Goal: Communication & Community: Answer question/provide support

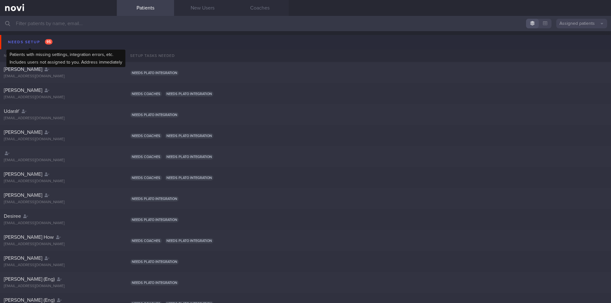
click at [23, 41] on div "Needs setup 95" at bounding box center [30, 42] width 48 height 9
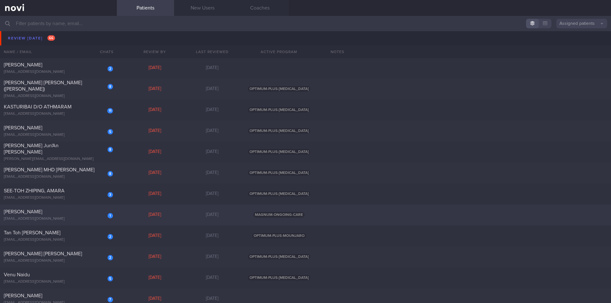
scroll to position [731, 0]
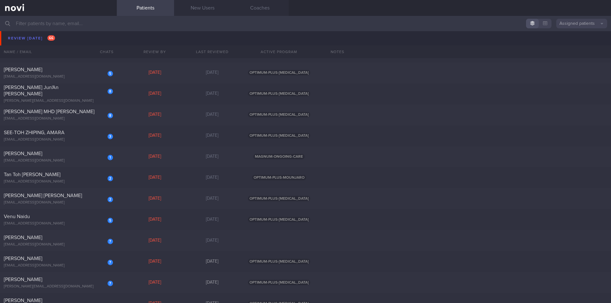
click at [43, 23] on input "text" at bounding box center [305, 23] width 611 height 15
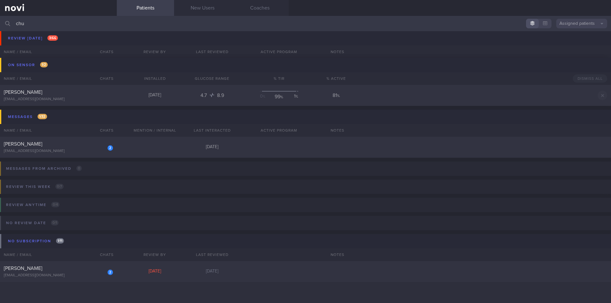
scroll to position [89, 0]
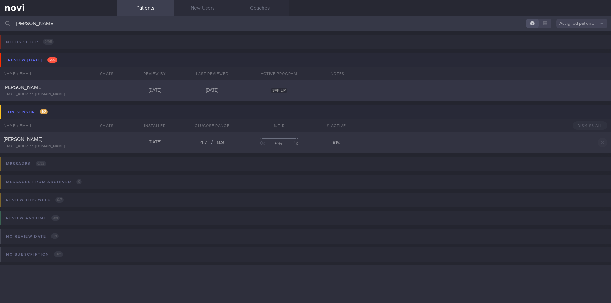
type input "[PERSON_NAME]"
click at [38, 90] on div "[PERSON_NAME]" at bounding box center [57, 87] width 107 height 6
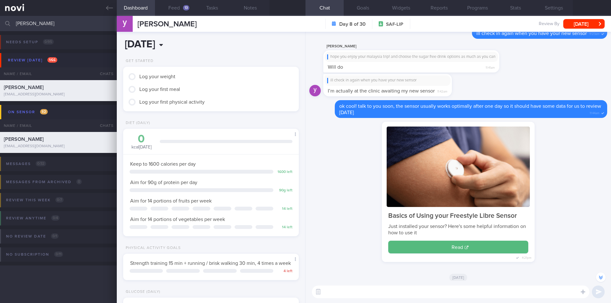
scroll to position [-95, 0]
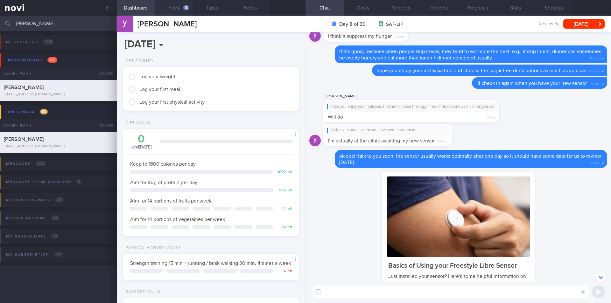
click at [179, 5] on button "Feed 13" at bounding box center [174, 8] width 38 height 16
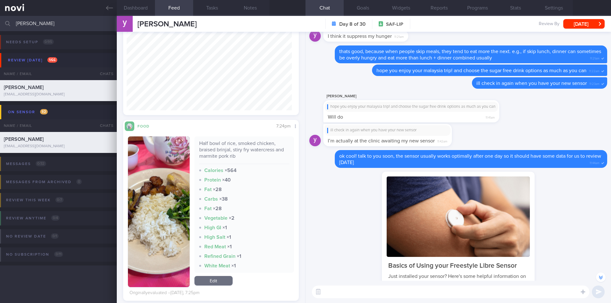
scroll to position [64, 0]
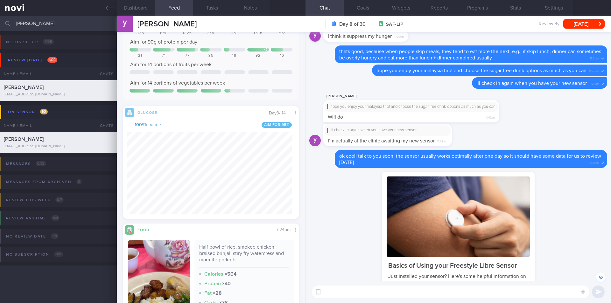
click at [369, 280] on textarea at bounding box center [450, 292] width 277 height 13
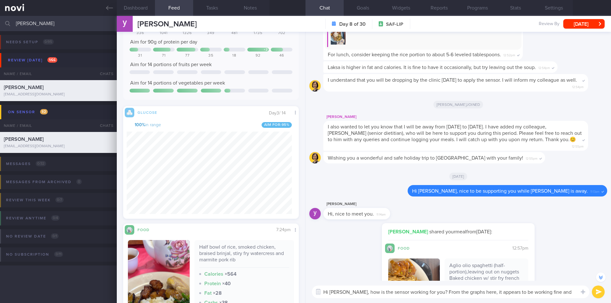
scroll to position [-578, 0]
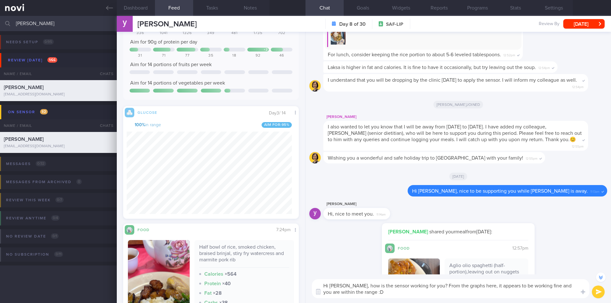
type textarea "Hi [PERSON_NAME], how is the sensor working for you? From the graphs here, it a…"
click at [557, 280] on button "submit" at bounding box center [598, 292] width 13 height 13
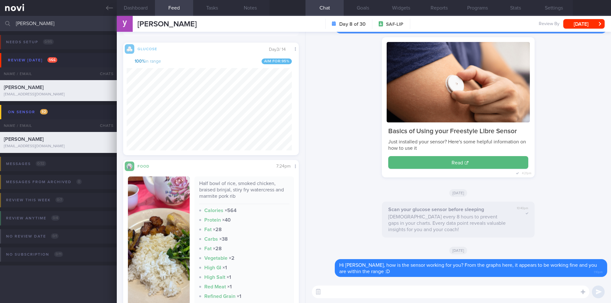
scroll to position [223, 0]
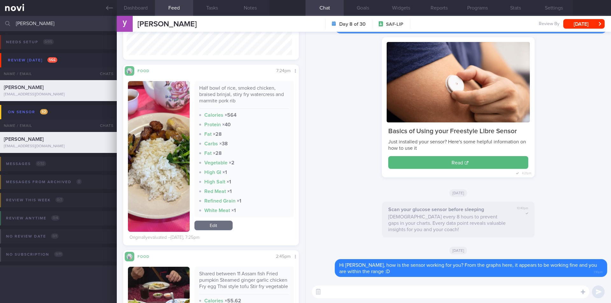
click at [169, 168] on button "button" at bounding box center [159, 156] width 62 height 151
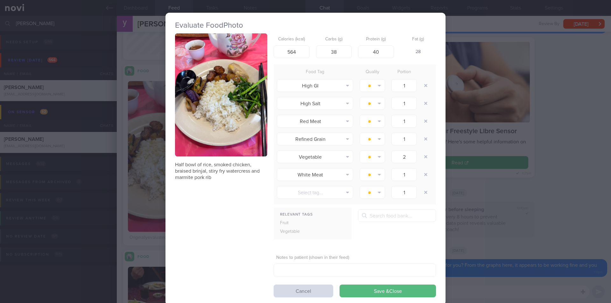
click at [526, 208] on div "Evaluate Food Photo Half bowl of rice, smoked chicken, braised brinjal, stiry f…" at bounding box center [305, 151] width 611 height 303
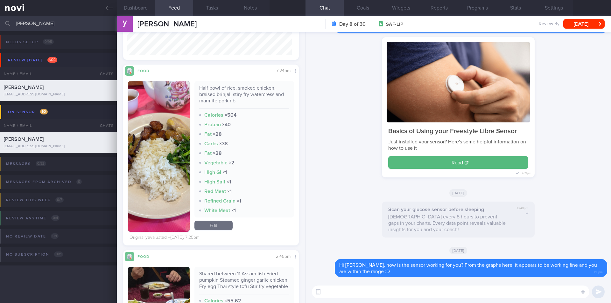
click at [381, 280] on textarea at bounding box center [450, 292] width 277 height 13
type textarea "Its great that you are picking 2 veg 1 meat with your econ rice."
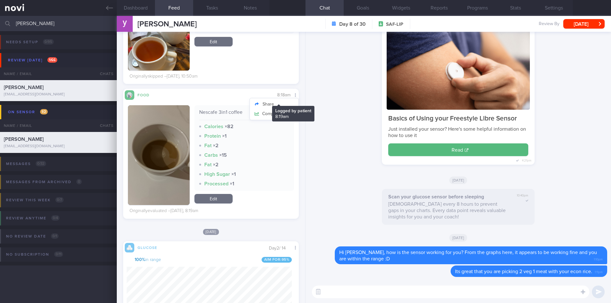
scroll to position [104, 165]
click at [272, 109] on button "Share" at bounding box center [274, 105] width 49 height 10
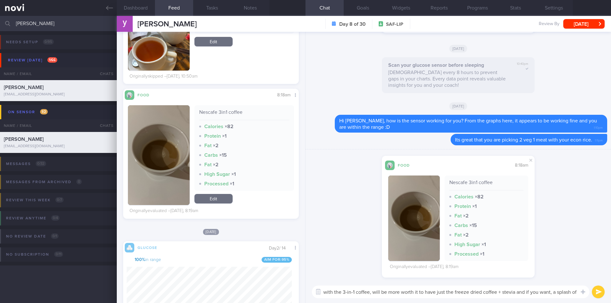
scroll to position [0, 0]
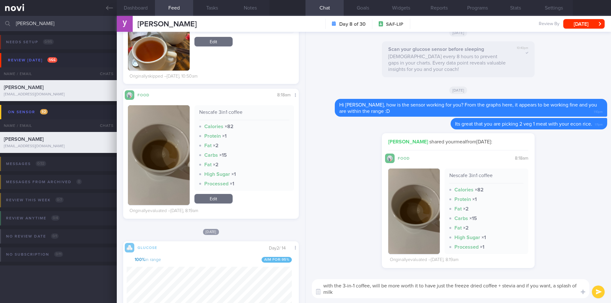
paste textarea "[URL][DOMAIN_NAME]"
type textarea "with the 3-in-1 coffee, will be more worth it to have just the freeze dried cof…"
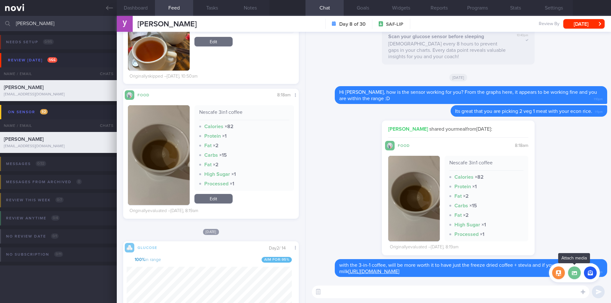
click at [557, 273] on label at bounding box center [574, 272] width 13 height 13
click at [0, 0] on input "file" at bounding box center [0, 0] width 0 height 0
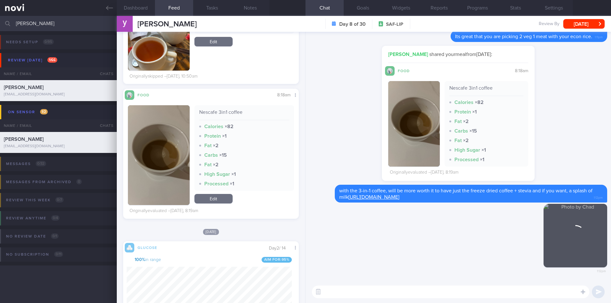
click at [429, 280] on textarea at bounding box center [450, 292] width 277 height 13
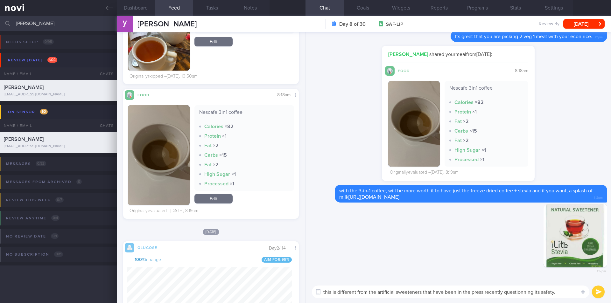
paste textarea "Stevia comes from the leaves of the Stevia rebaudiana plant,"
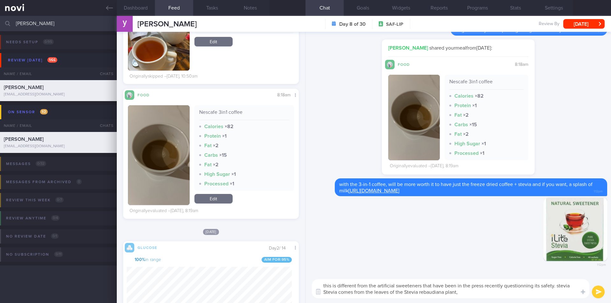
click at [557, 280] on textarea "this is different from the artificial sweeteners that have been in the press re…" at bounding box center [450, 288] width 277 height 19
type textarea "this is different from the artificial sweeteners that have been in the press re…"
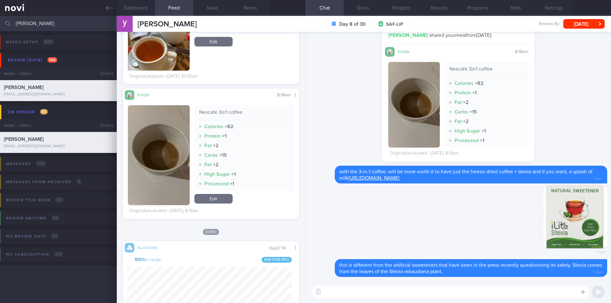
click at [57, 24] on input "[PERSON_NAME]" at bounding box center [305, 23] width 611 height 15
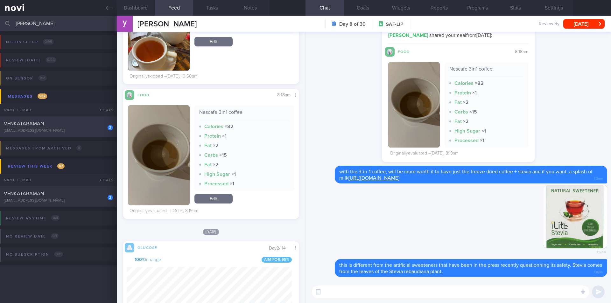
type input "[PERSON_NAME]"
click at [72, 127] on div "VENKATARAMAN" at bounding box center [57, 124] width 107 height 6
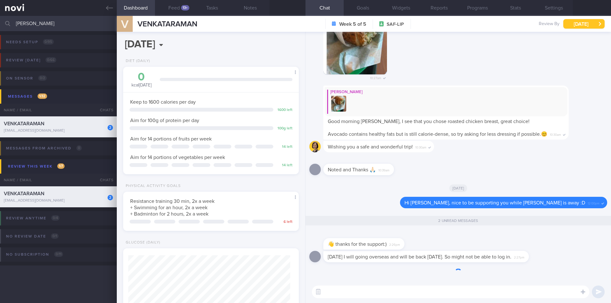
scroll to position [89, 160]
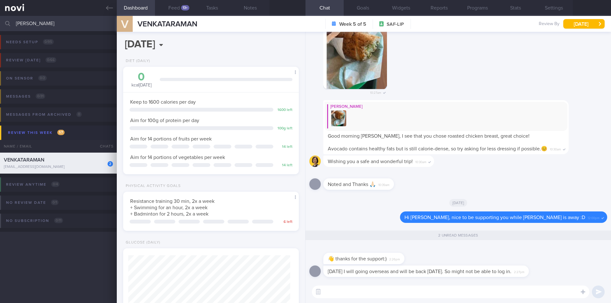
click at [404, 280] on textarea at bounding box center [450, 292] width 277 height 13
type textarea "S"
type textarea "Hi [PERSON_NAME], no worries, I will check back in again [DATE] when you are ba…"
click at [557, 280] on button "submit" at bounding box center [598, 292] width 13 height 13
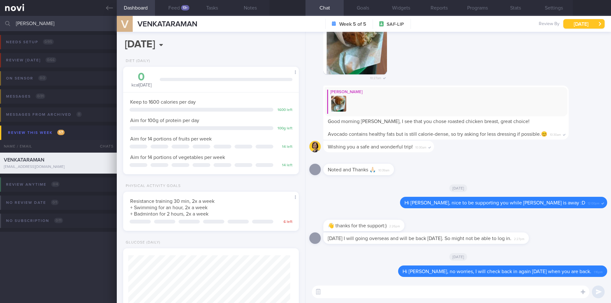
click at [557, 28] on button "[DATE]" at bounding box center [583, 24] width 41 height 10
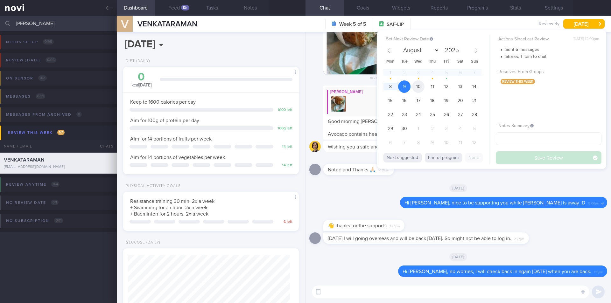
click at [421, 88] on span "10" at bounding box center [418, 86] width 12 height 12
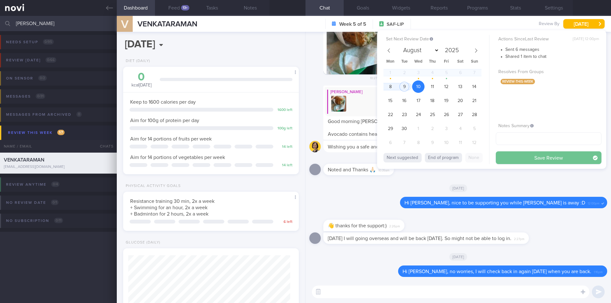
click at [539, 159] on button "Save Review" at bounding box center [548, 157] width 106 height 13
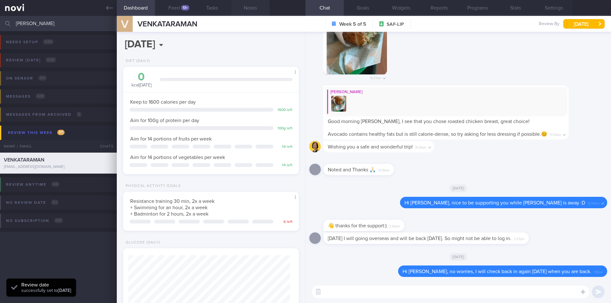
scroll to position [81, 162]
click at [65, 25] on input "[PERSON_NAME]" at bounding box center [305, 23] width 611 height 15
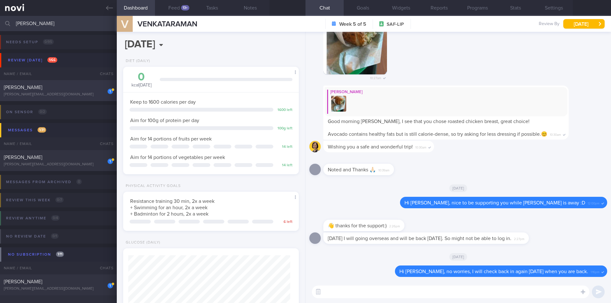
type input "[PERSON_NAME]"
click at [62, 85] on div "[PERSON_NAME]" at bounding box center [57, 87] width 107 height 6
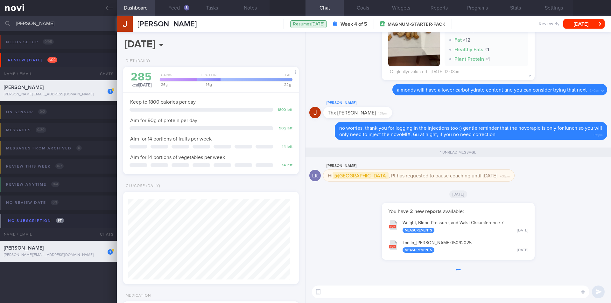
scroll to position [81, 162]
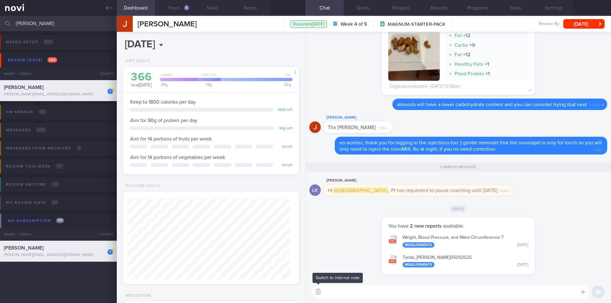
click at [316, 280] on button "button" at bounding box center [317, 291] width 11 height 11
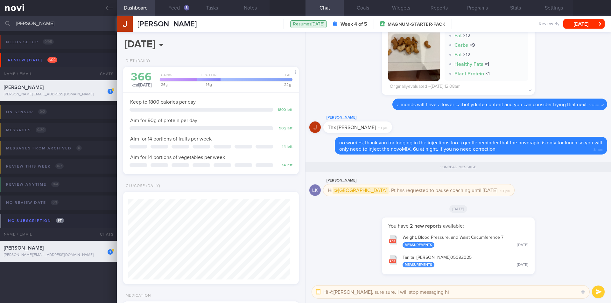
type textarea "Hi @[PERSON_NAME], sure sure. I will stop messaging him"
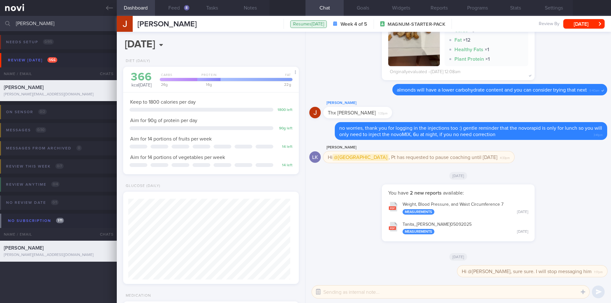
click at [317, 280] on button "button" at bounding box center [317, 291] width 11 height 11
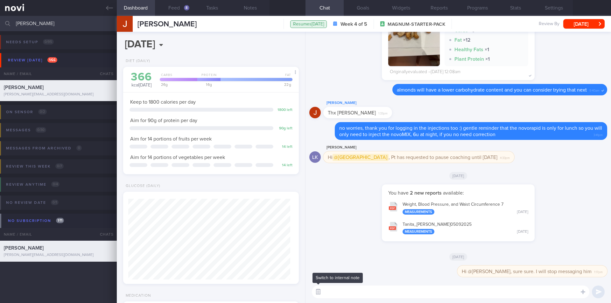
click at [319, 280] on button "button" at bounding box center [317, 291] width 11 height 11
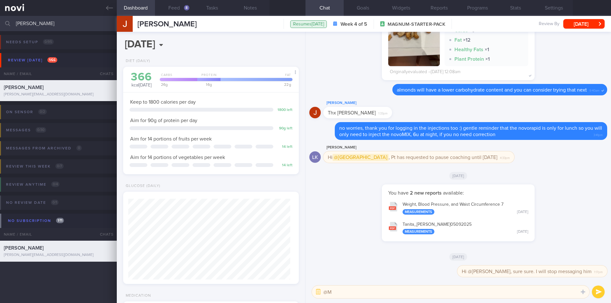
type textarea "@"
click at [318, 280] on button "button" at bounding box center [317, 291] width 11 height 11
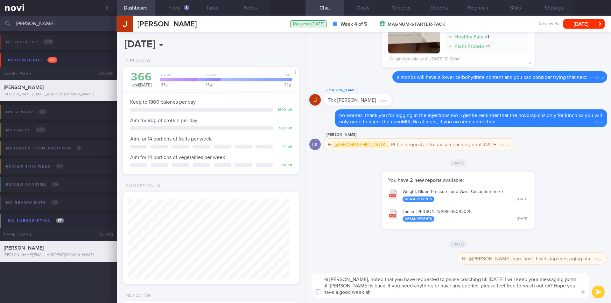
scroll to position [0, 0]
type textarea "Hi [PERSON_NAME], noted that you have requested to pause coaching till [DATE] I…"
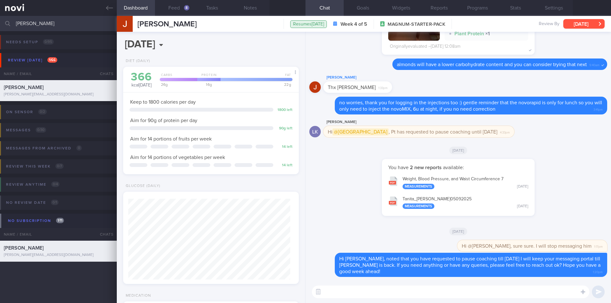
click at [557, 25] on button "[DATE]" at bounding box center [583, 24] width 41 height 10
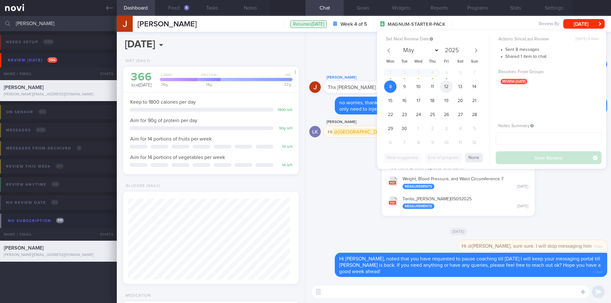
click at [444, 88] on span "12" at bounding box center [446, 86] width 12 height 12
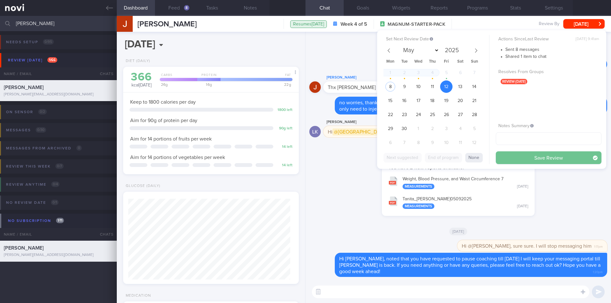
click at [528, 157] on button "Save Review" at bounding box center [548, 157] width 106 height 13
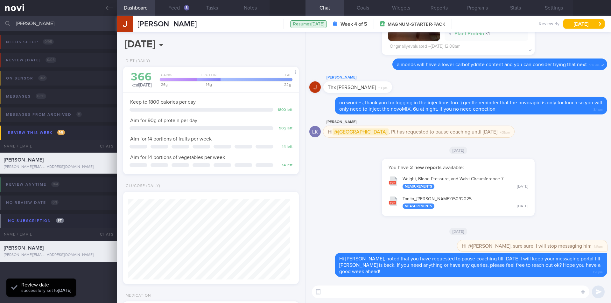
scroll to position [81, 162]
click at [70, 28] on input "[PERSON_NAME]" at bounding box center [305, 23] width 611 height 15
click at [69, 28] on input "[PERSON_NAME]" at bounding box center [305, 23] width 611 height 15
click at [69, 27] on input "[PERSON_NAME]" at bounding box center [305, 23] width 611 height 15
click at [107, 9] on icon at bounding box center [109, 7] width 7 height 7
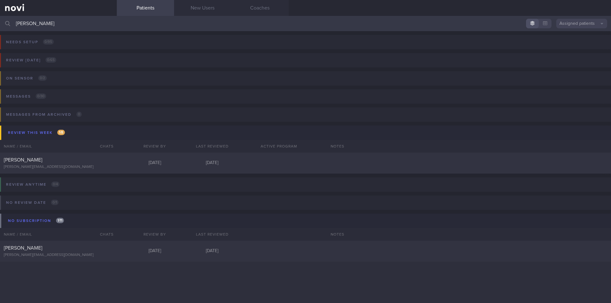
click at [35, 27] on input "[PERSON_NAME]" at bounding box center [305, 23] width 611 height 15
click at [35, 26] on input "[PERSON_NAME]" at bounding box center [305, 23] width 611 height 15
type input "j"
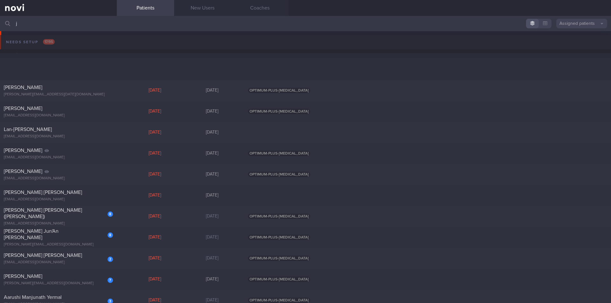
scroll to position [42, 0]
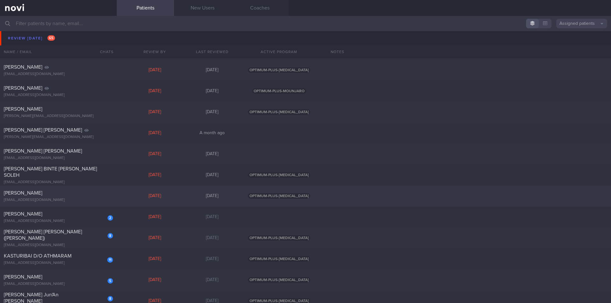
scroll to position [583, 0]
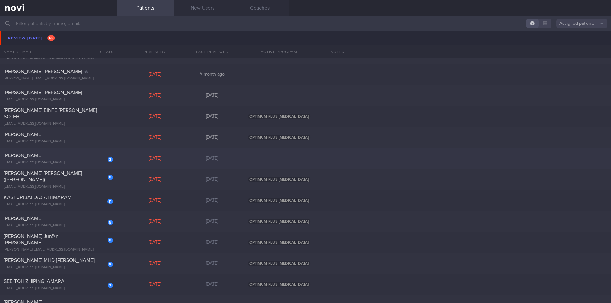
click at [49, 160] on div "2 [PERSON_NAME] [EMAIL_ADDRESS][DOMAIN_NAME]" at bounding box center [58, 158] width 117 height 13
select select "8"
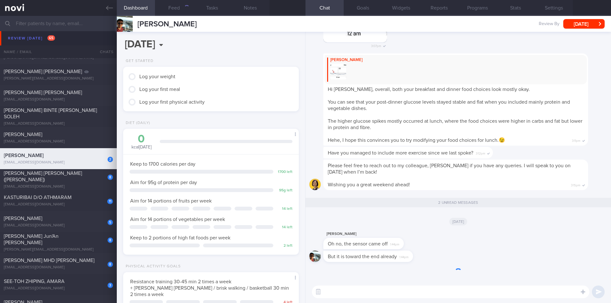
scroll to position [89, 160]
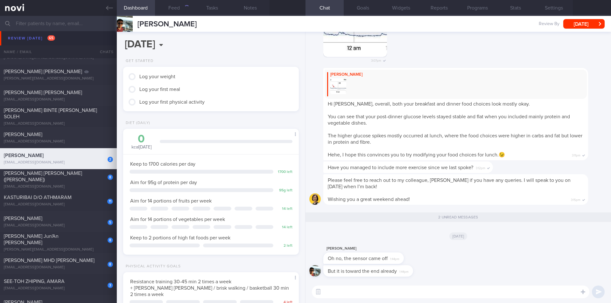
click at [378, 280] on textarea at bounding box center [450, 292] width 277 height 13
click at [486, 280] on textarea "Hi [PERSON_NAME], thank you for informing us that the sensor came off already." at bounding box center [450, 292] width 277 height 13
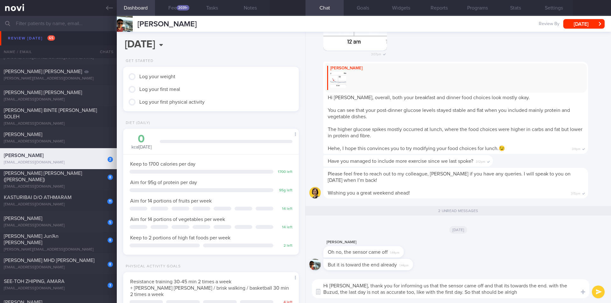
type textarea "Hi [PERSON_NAME], thank you for informing us that the sensor came off and that …"
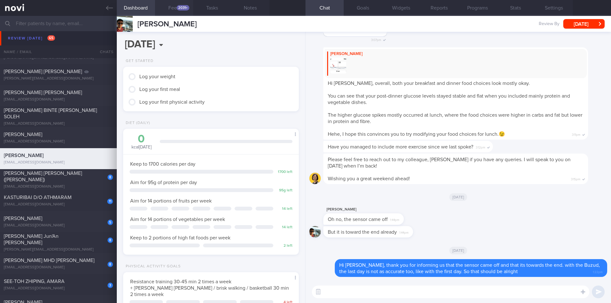
click at [178, 4] on button "Feed 2031+" at bounding box center [174, 8] width 38 height 16
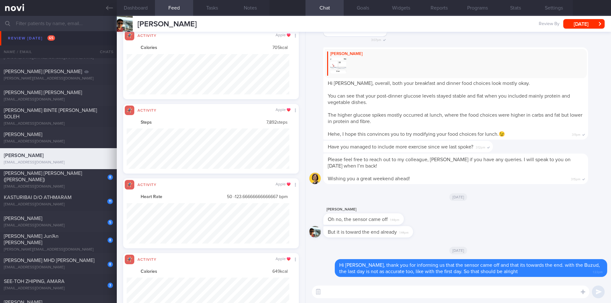
scroll to position [223, 0]
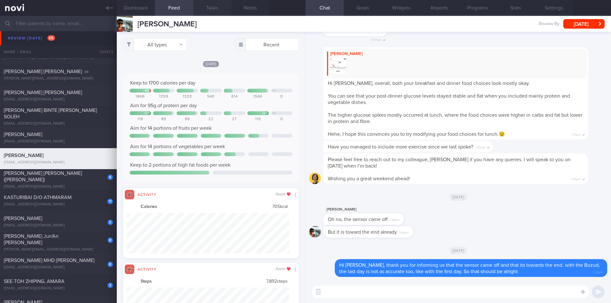
click at [216, 11] on button "Tasks" at bounding box center [212, 8] width 38 height 16
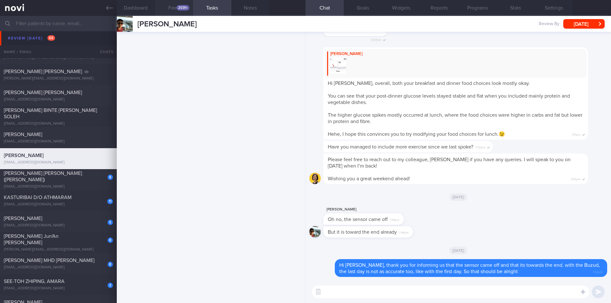
click at [184, 8] on div "2031+" at bounding box center [183, 7] width 13 height 5
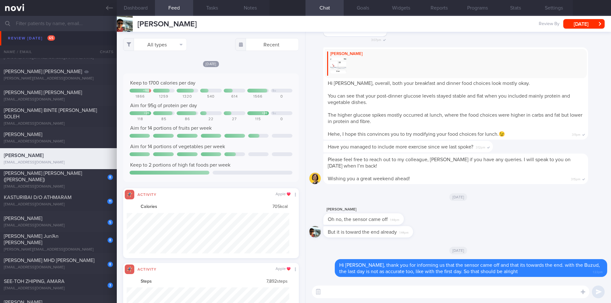
click at [341, 73] on img at bounding box center [338, 66] width 16 height 16
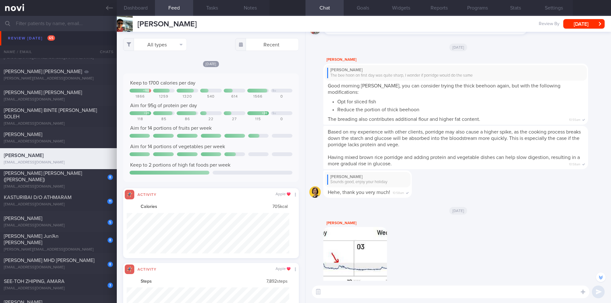
click at [359, 241] on button "button" at bounding box center [355, 259] width 64 height 64
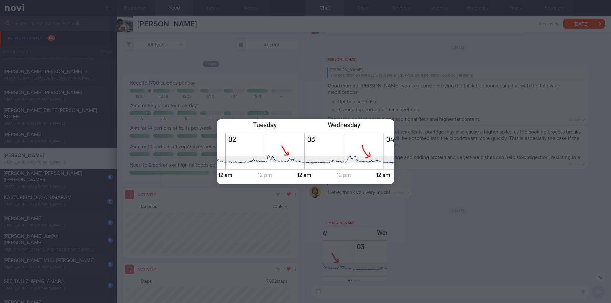
click at [511, 227] on div at bounding box center [305, 151] width 611 height 303
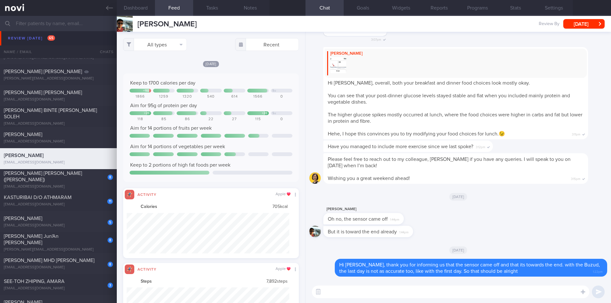
click at [352, 280] on textarea at bounding box center [450, 292] width 277 height 13
type textarea "I"
click at [376, 280] on textarea at bounding box center [450, 292] width 277 height 13
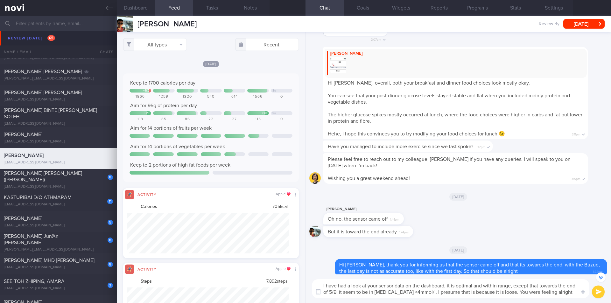
scroll to position [-12, 0]
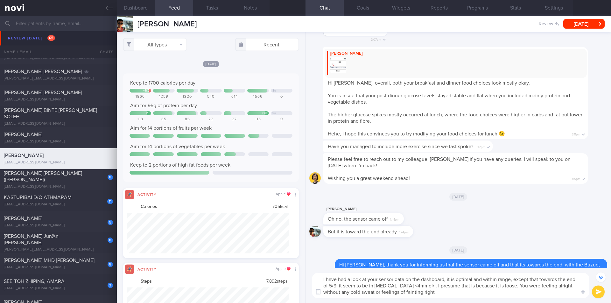
type textarea "I have had a look at your sensor data on the dashboard, it is optimal and withi…"
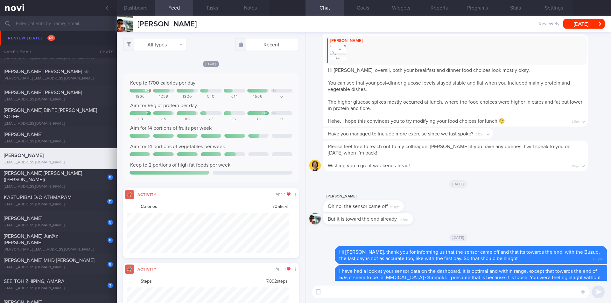
scroll to position [0, 0]
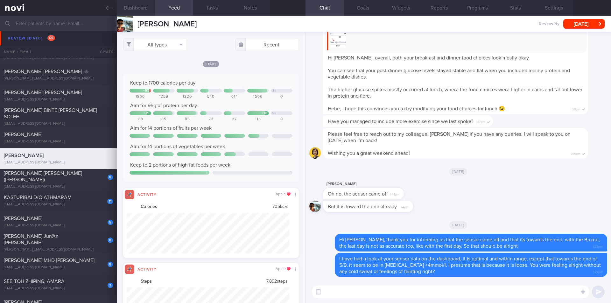
click at [141, 9] on button "Dashboard" at bounding box center [136, 8] width 38 height 16
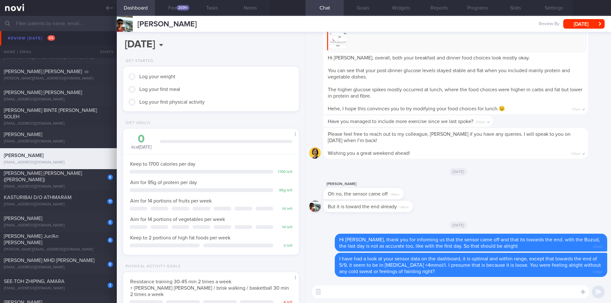
click at [121, 26] on div at bounding box center [125, 24] width 16 height 16
click at [175, 6] on button "Feed 2031+" at bounding box center [174, 8] width 38 height 16
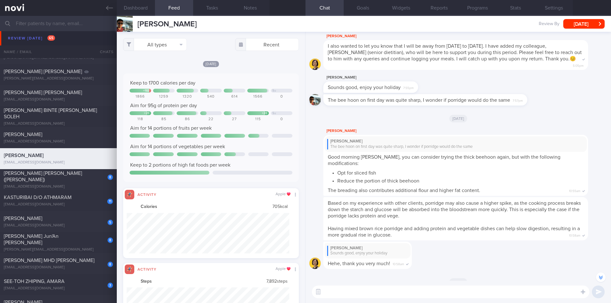
scroll to position [-381, 0]
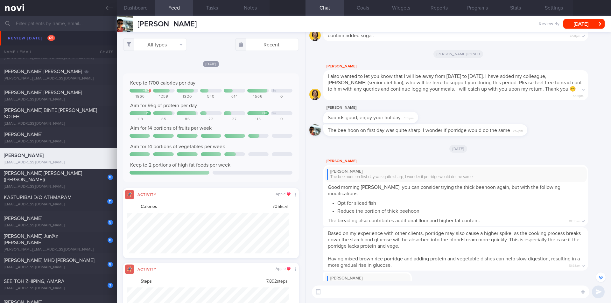
drag, startPoint x: 524, startPoint y: 133, endPoint x: 609, endPoint y: 134, distance: 84.6
click at [557, 134] on div "Please feel free to reach out to my colleague, [PERSON_NAME] if you have any qu…" at bounding box center [457, 156] width 305 height 249
click at [523, 133] on span "7:57pm" at bounding box center [517, 130] width 10 height 6
click at [394, 280] on textarea at bounding box center [450, 292] width 277 height 13
type textarea "d"
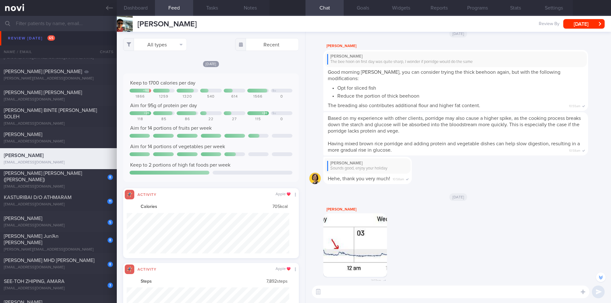
scroll to position [-286, 0]
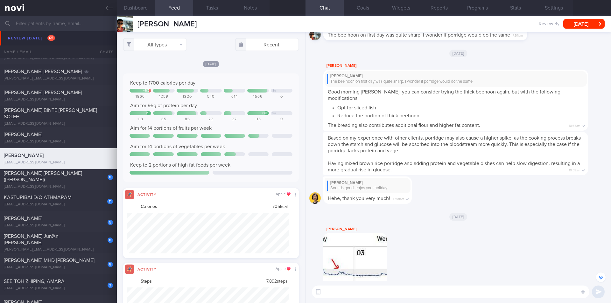
click at [393, 280] on textarea at bounding box center [450, 292] width 277 height 13
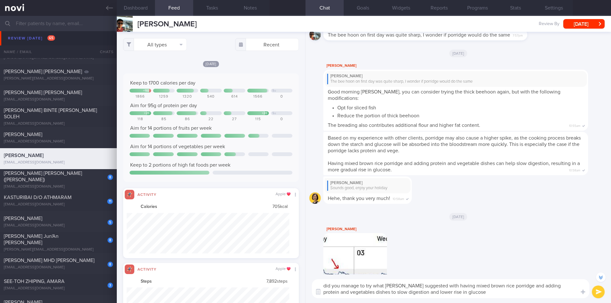
type textarea "did you manage to try what [PERSON_NAME] suggested with having mixed brown rice…"
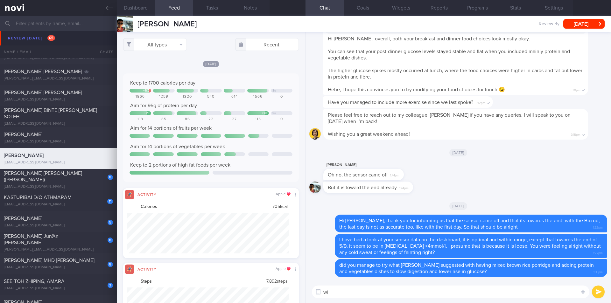
type textarea "w"
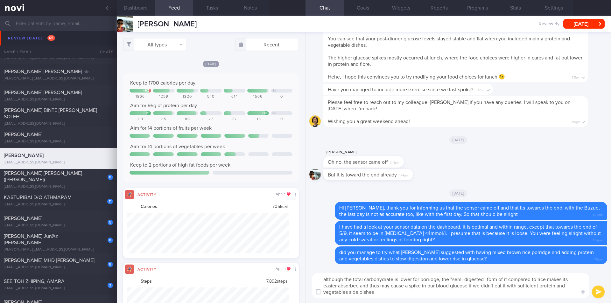
type textarea "although the total carbohydrate is lower for porridge, the "semi-digested" form…"
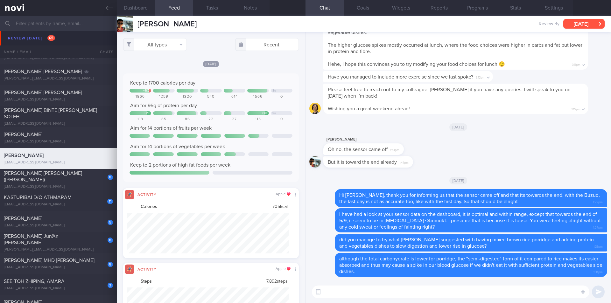
click at [557, 24] on button "[DATE]" at bounding box center [583, 24] width 41 height 10
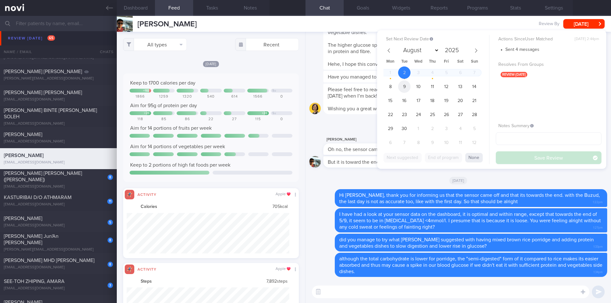
click at [404, 87] on span "9" at bounding box center [404, 86] width 12 height 12
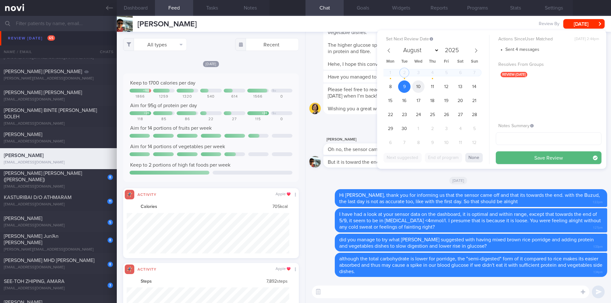
click at [419, 87] on span "10" at bounding box center [418, 86] width 12 height 12
click at [557, 159] on button "Save Review" at bounding box center [548, 157] width 106 height 13
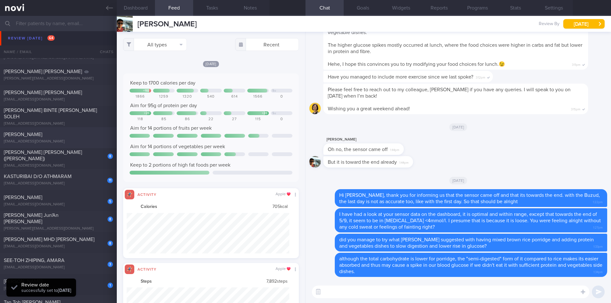
scroll to position [81, 162]
click at [557, 23] on button "[DATE]" at bounding box center [583, 24] width 41 height 10
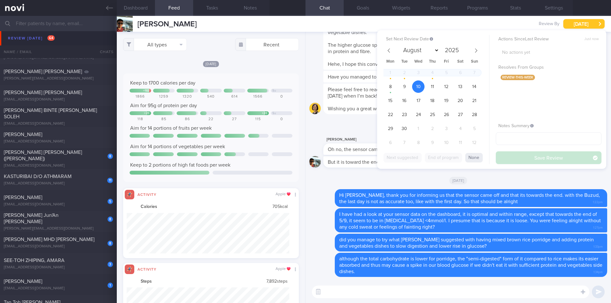
click at [557, 23] on button "[DATE]" at bounding box center [583, 24] width 41 height 10
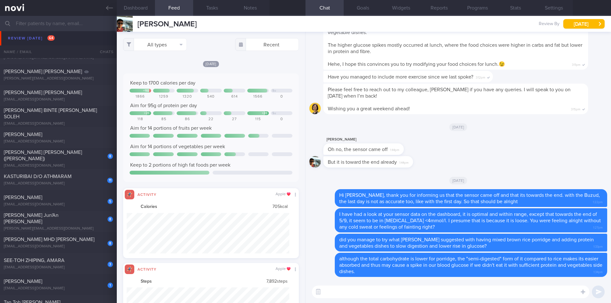
click at [77, 25] on input "text" at bounding box center [305, 23] width 611 height 15
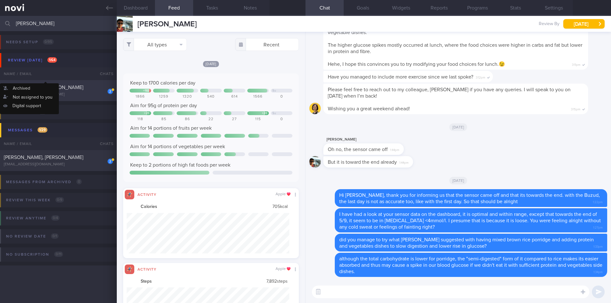
type input "[PERSON_NAME]"
click at [70, 84] on div "2 TAN [PERSON_NAME], [PERSON_NAME] [EMAIL_ADDRESS][DOMAIN_NAME] [DATE] [DATE] S…" at bounding box center [305, 90] width 611 height 21
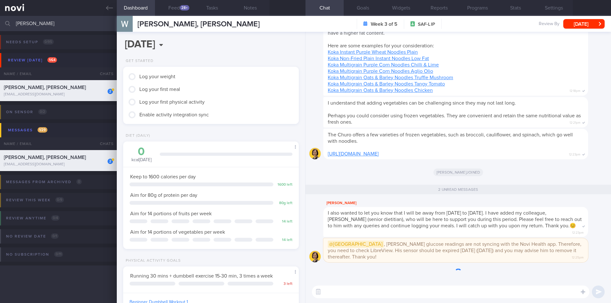
scroll to position [89, 160]
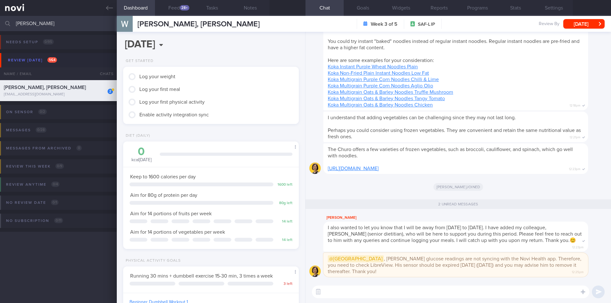
click at [377, 280] on textarea at bounding box center [450, 292] width 277 height 13
click at [321, 280] on button "button" at bounding box center [317, 291] width 11 height 11
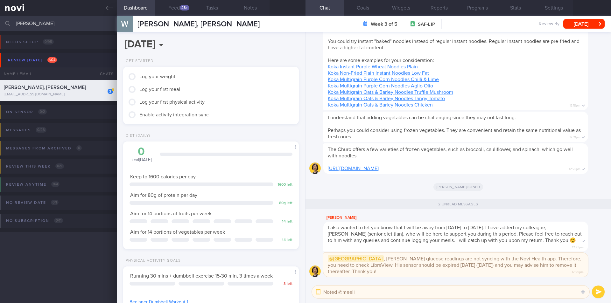
type textarea "Noted @meeli!"
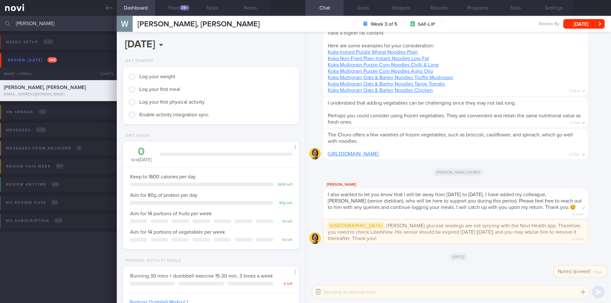
click at [318, 280] on button "button" at bounding box center [317, 291] width 11 height 11
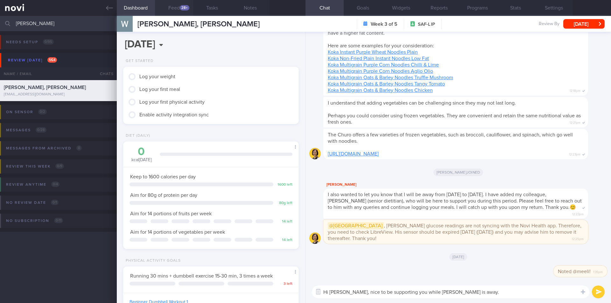
click at [176, 6] on button "Feed 28+" at bounding box center [174, 8] width 38 height 16
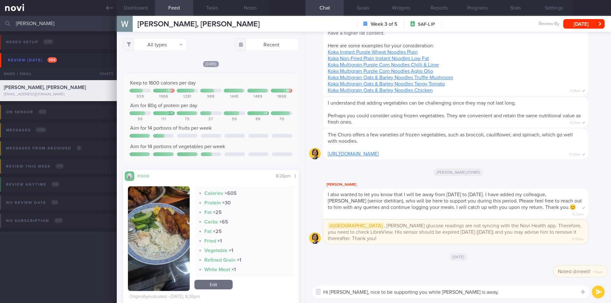
click at [491, 280] on textarea "Hi [PERSON_NAME], nice to be supporting you while [PERSON_NAME] is away." at bounding box center [450, 292] width 277 height 13
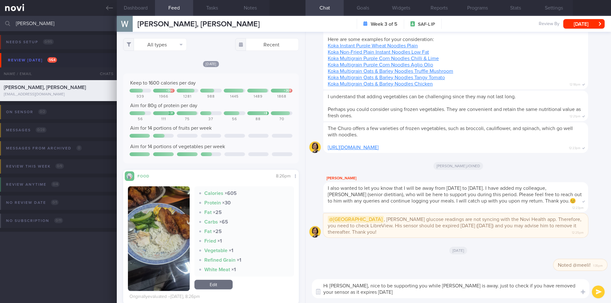
type textarea "Hi [PERSON_NAME], nice to be supporting you while [PERSON_NAME] is away. just t…"
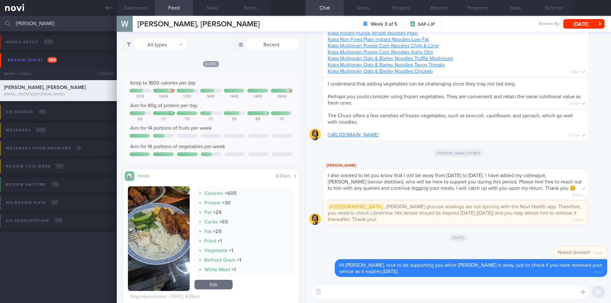
click at [357, 280] on textarea at bounding box center [450, 292] width 277 height 13
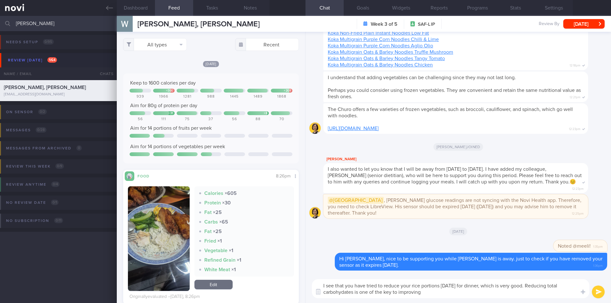
click at [445, 280] on textarea "I see that you have tried to reduce your rice portions [DATE] for dinner, which…" at bounding box center [450, 288] width 277 height 19
type textarea "I see that you have tried to reduce your rice portions [DATE] for dinner, which…"
click at [557, 280] on button "submit" at bounding box center [598, 292] width 13 height 13
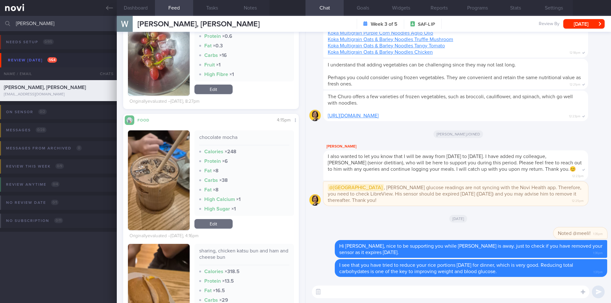
scroll to position [318, 0]
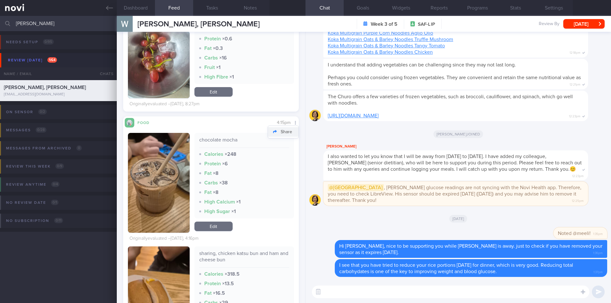
click at [284, 133] on button "Share" at bounding box center [283, 132] width 31 height 10
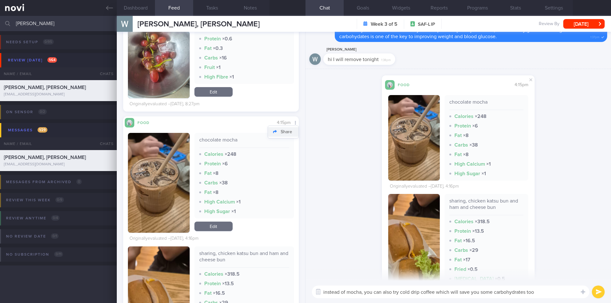
type textarea "instead of mocha, you can also try cold drip coffee which will save you some ca…"
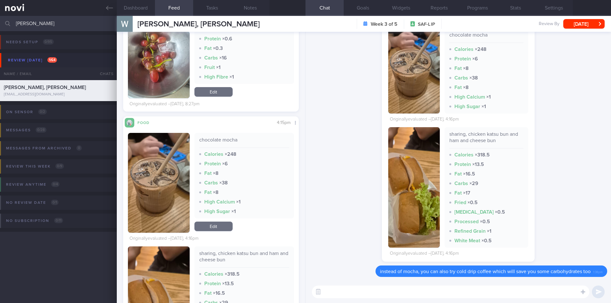
scroll to position [159, 0]
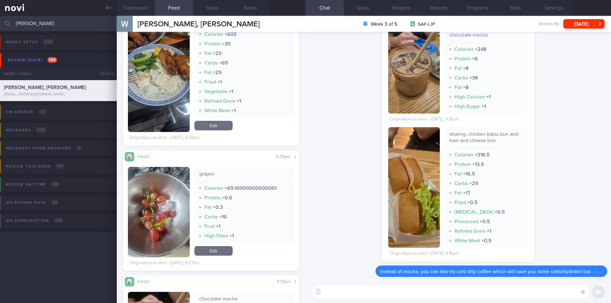
click at [364, 280] on textarea at bounding box center [450, 292] width 277 height 13
type textarea "i see that you are putting in the effort to have fruits also. so well done!"
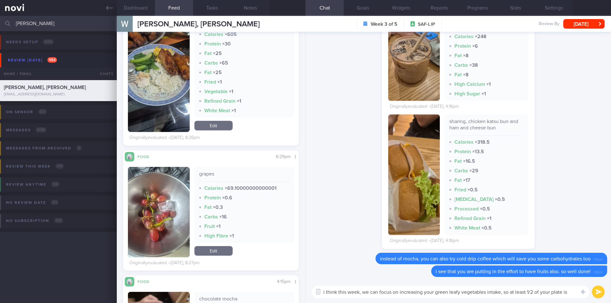
scroll to position [0, 0]
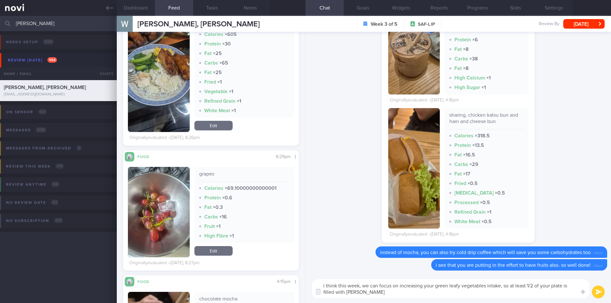
type textarea "i think this week, we can focus on increasing your green leafy vegetables intak…"
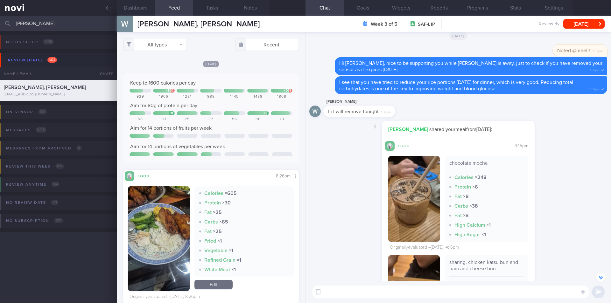
scroll to position [-254, 0]
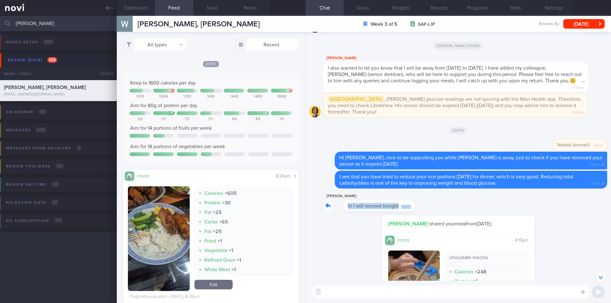
drag, startPoint x: 389, startPoint y: 201, endPoint x: 472, endPoint y: 201, distance: 83.3
click at [472, 201] on div "[PERSON_NAME] hi I will remove tonight 1:38pm" at bounding box center [458, 203] width 298 height 23
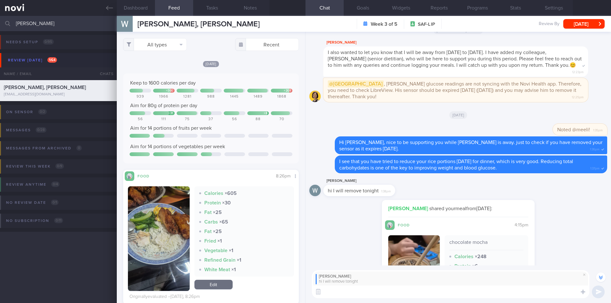
scroll to position [-270, 0]
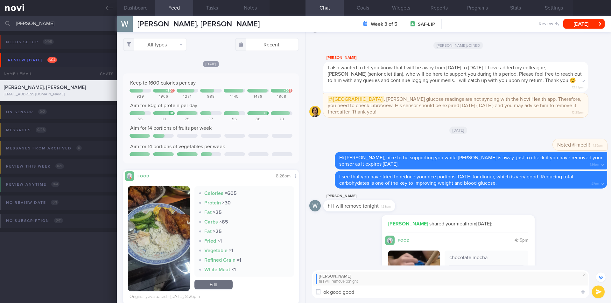
type textarea "ok good good!"
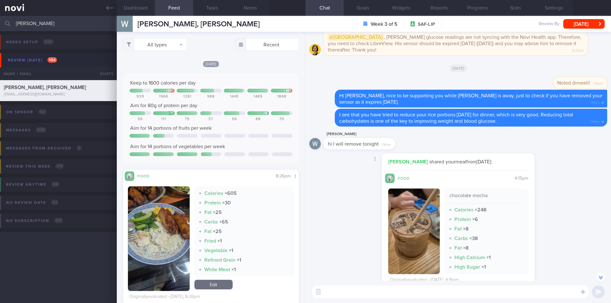
scroll to position [-223, 0]
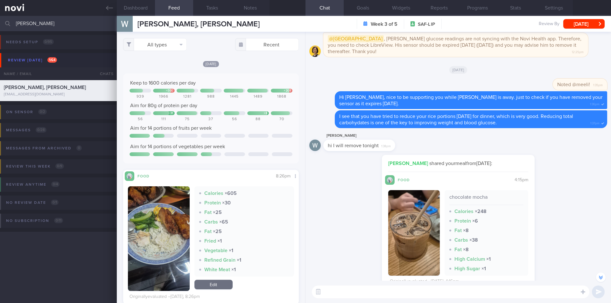
click at [77, 29] on input "[PERSON_NAME]" at bounding box center [305, 23] width 611 height 15
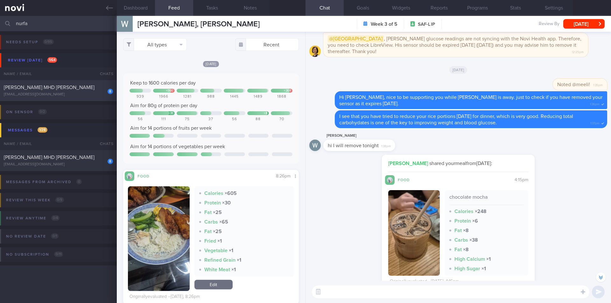
type input "nurfa"
click at [64, 89] on span "[PERSON_NAME] MHD [PERSON_NAME]" at bounding box center [49, 87] width 91 height 5
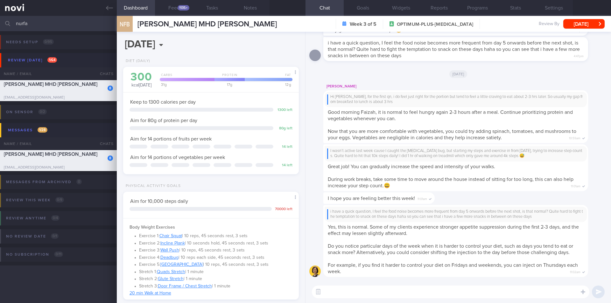
click at [441, 280] on textarea at bounding box center [450, 292] width 277 height 13
type textarea "Hi [PERSON_NAME], nice to support you while [PERSON_NAME] is away this week."
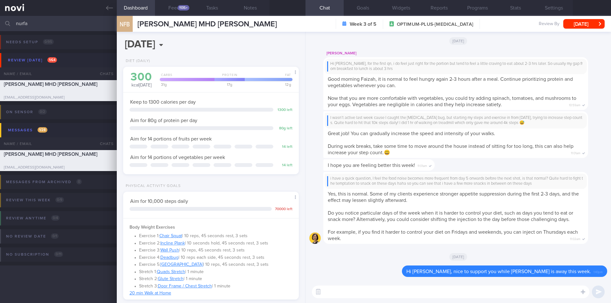
click at [405, 124] on div "I wasn’t active last week cause I caught the [MEDICAL_DATA] bug, but starting m…" at bounding box center [455, 120] width 257 height 10
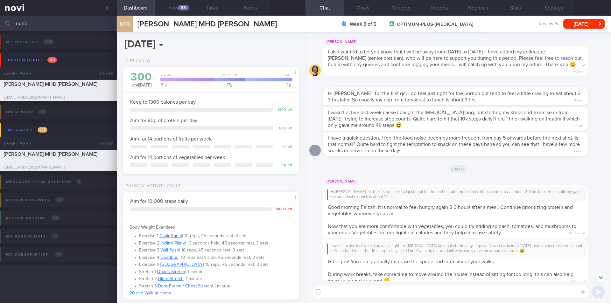
scroll to position [-192, 0]
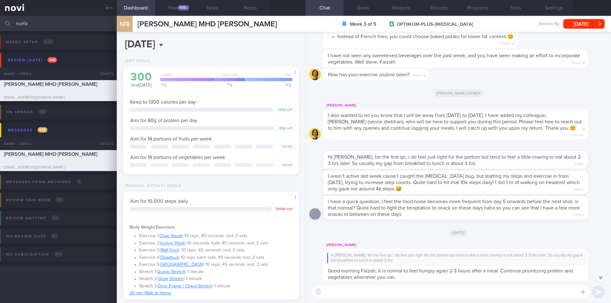
click at [382, 280] on textarea at bounding box center [450, 292] width 277 height 13
type textarea "hope you are feeling better now and recovered fully from the [MEDICAL_DATA] bug."
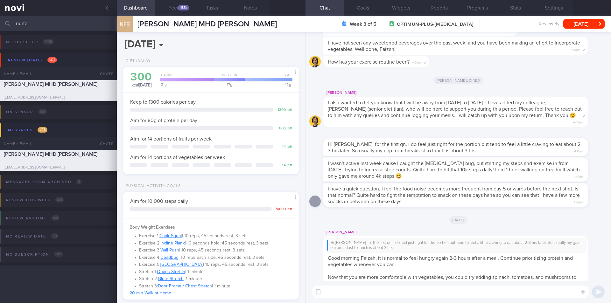
scroll to position [0, 0]
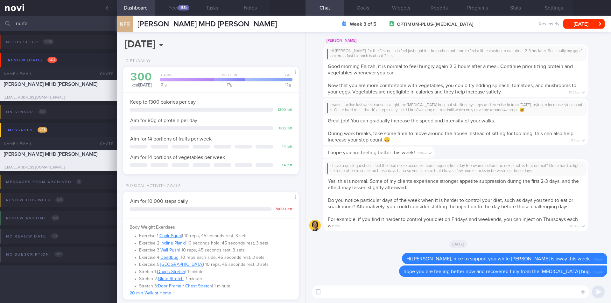
click at [398, 280] on textarea at bounding box center [450, 292] width 277 height 13
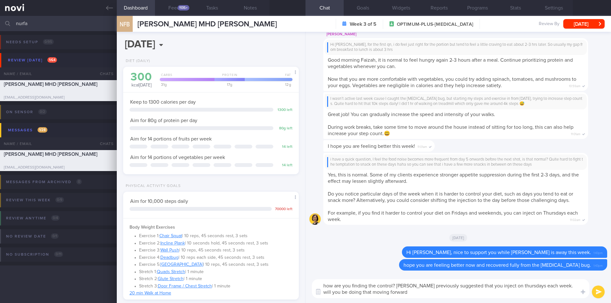
type textarea "how are you finding the control? [PERSON_NAME] previously suggested that you in…"
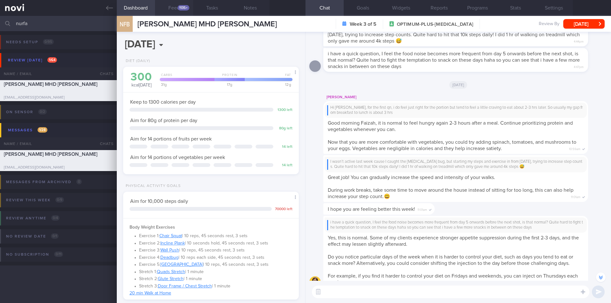
scroll to position [-96, 0]
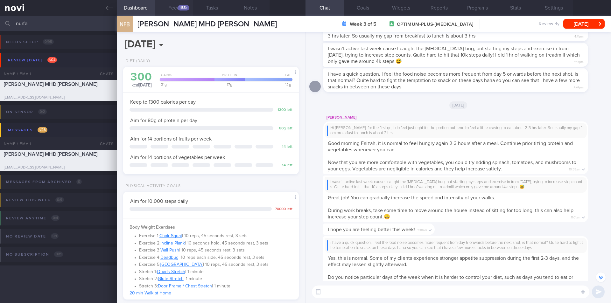
click at [171, 5] on button "Feed 1135+" at bounding box center [174, 8] width 38 height 16
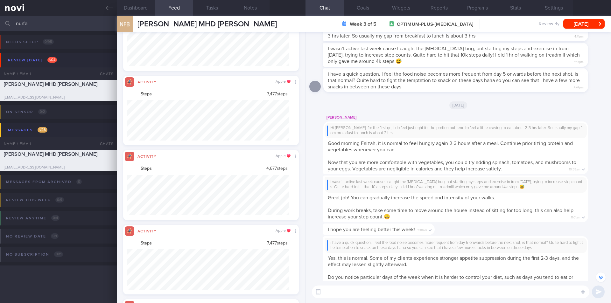
scroll to position [317978, 317856]
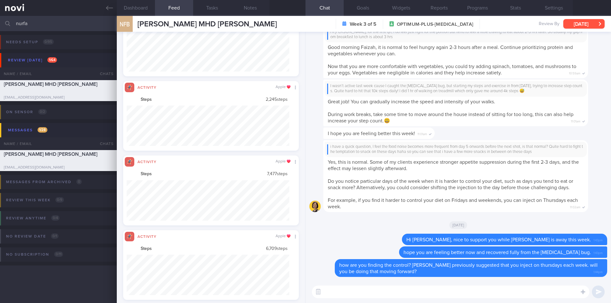
click at [557, 26] on button "[DATE]" at bounding box center [583, 24] width 41 height 10
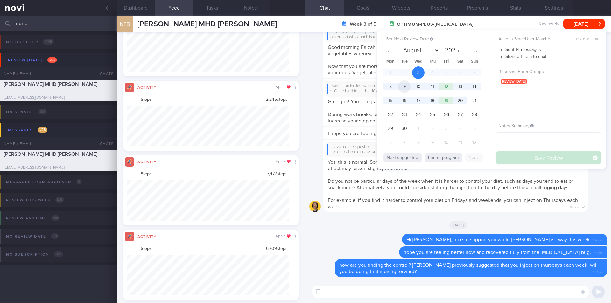
click at [403, 86] on span "9" at bounding box center [404, 86] width 12 height 12
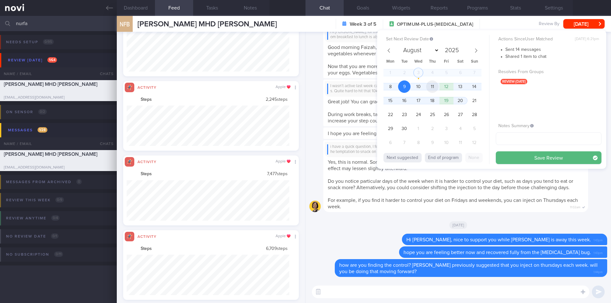
click at [429, 87] on span "11" at bounding box center [432, 86] width 12 height 12
click at [523, 155] on button "Save Review" at bounding box center [548, 157] width 106 height 13
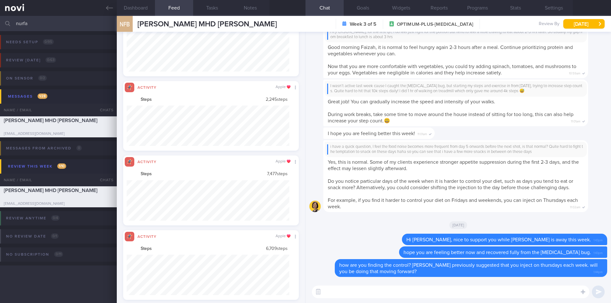
click at [59, 26] on input "nurfa" at bounding box center [305, 23] width 611 height 15
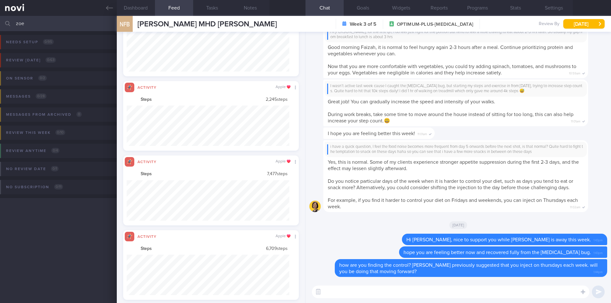
type input "zoey"
click at [50, 19] on input "zoey" at bounding box center [305, 23] width 611 height 15
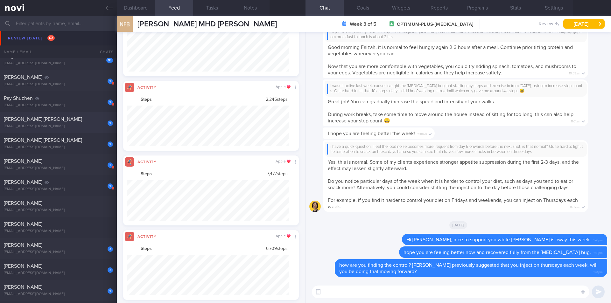
click at [66, 126] on div "[EMAIL_ADDRESS][DOMAIN_NAME]" at bounding box center [58, 126] width 109 height 5
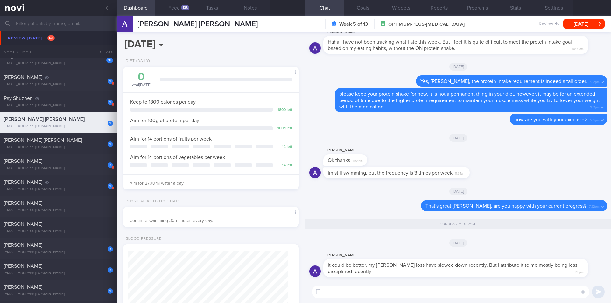
click at [405, 280] on textarea at bounding box center [450, 292] width 277 height 13
click at [181, 10] on button "Feed 133" at bounding box center [174, 8] width 38 height 16
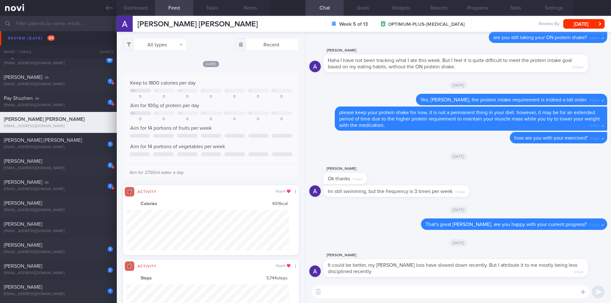
click at [332, 280] on textarea at bounding box center [450, 292] width 277 height 13
type textarea "W"
type textarea "And what do you think we can focus on this week that will bring upon a signific…"
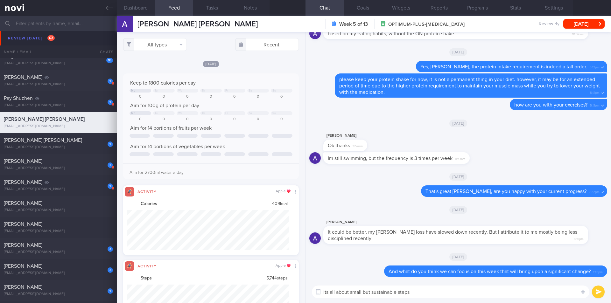
type textarea "its all about small but sustainable steps."
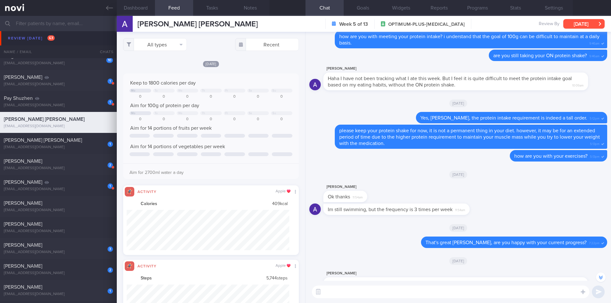
click at [557, 25] on button "[DATE]" at bounding box center [583, 24] width 41 height 10
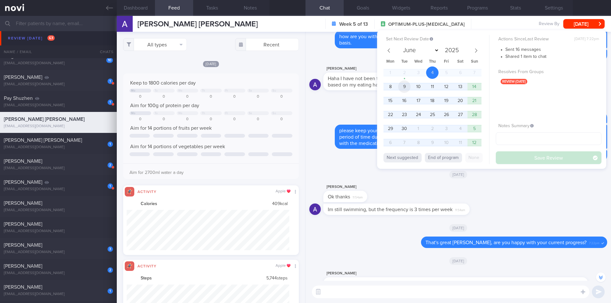
click at [405, 83] on span "9" at bounding box center [404, 86] width 12 height 12
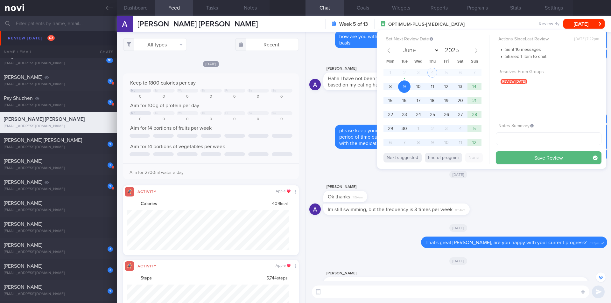
click at [547, 150] on div "Actions Since Last Review [DATE] 7:22pm Sent 16 messages Shared 1 item to chat …" at bounding box center [548, 99] width 106 height 129
click at [552, 162] on button "Save Review" at bounding box center [548, 157] width 106 height 13
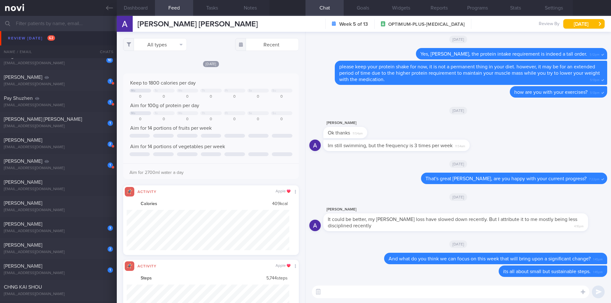
click at [405, 280] on textarea at bounding box center [450, 292] width 277 height 13
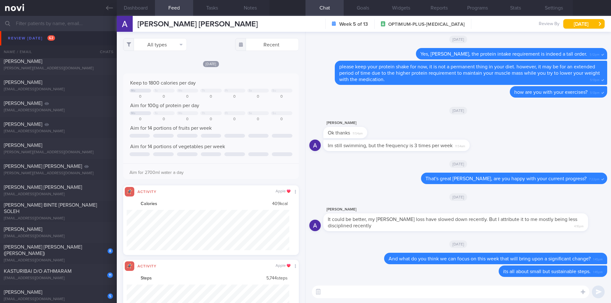
scroll to position [615, 0]
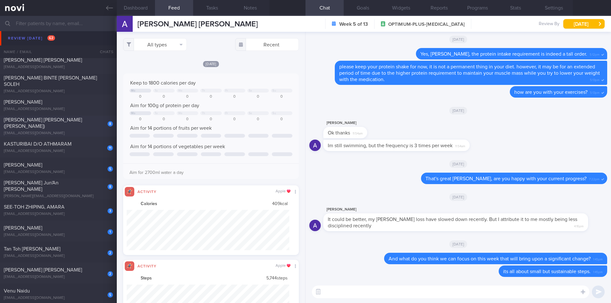
click at [75, 126] on div "[PERSON_NAME] [PERSON_NAME] ([PERSON_NAME])" at bounding box center [57, 123] width 107 height 13
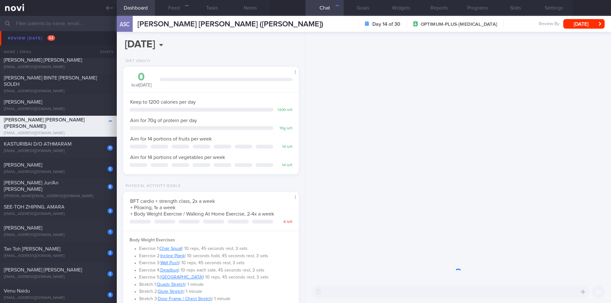
scroll to position [89, 160]
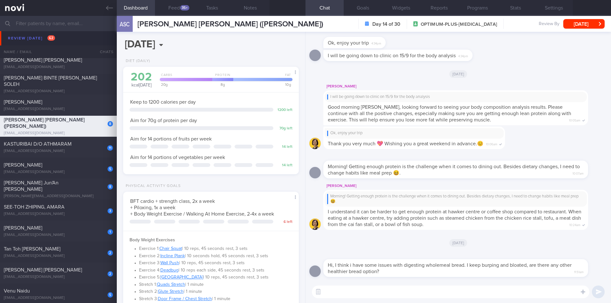
click at [365, 280] on textarea at bounding box center [450, 292] width 277 height 13
type textarea "Hi [PERSON_NAME], nice to support you while [PERSON_NAME] is away."
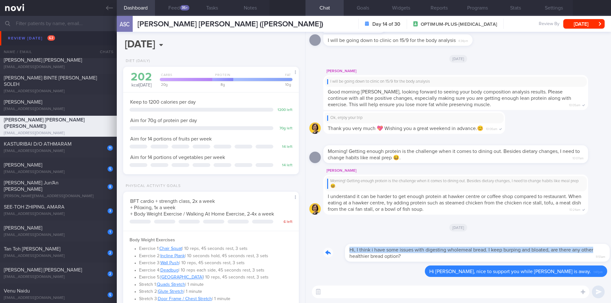
drag, startPoint x: 574, startPoint y: 250, endPoint x: 607, endPoint y: 250, distance: 33.4
click at [557, 250] on div "Delete Hi [PERSON_NAME], nice to support you while [PERSON_NAME] is away. 1:47p…" at bounding box center [457, 156] width 305 height 249
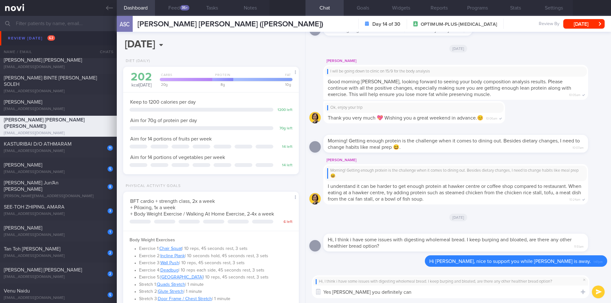
type textarea "Yes [PERSON_NAME] you definitely can!"
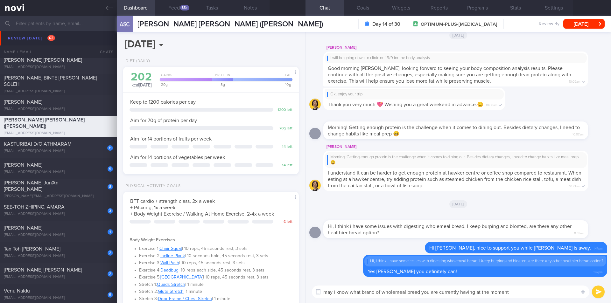
type textarea "may i know what brand of wholemeal bread you are currently having at the moment?"
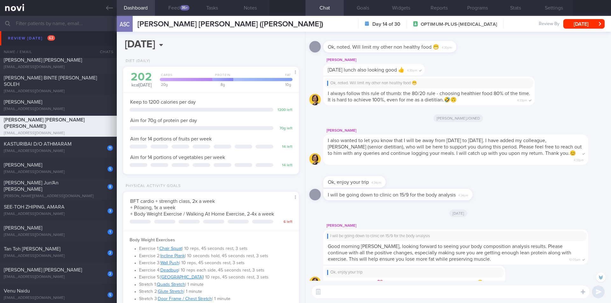
scroll to position [-95, 0]
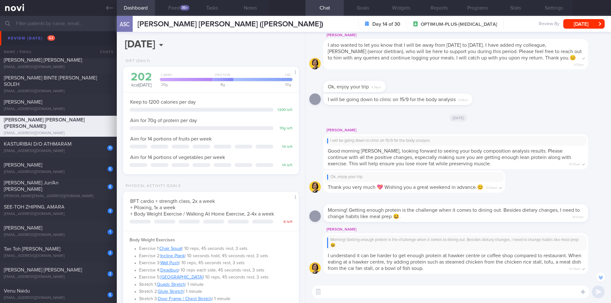
click at [459, 96] on span "4:34pm" at bounding box center [463, 99] width 10 height 6
drag, startPoint x: 460, startPoint y: 95, endPoint x: 520, endPoint y: 123, distance: 66.2
click at [540, 94] on div "I will be going down to clinic on 15/9 for the body analysis 4:34pm" at bounding box center [458, 100] width 298 height 15
click at [434, 280] on textarea "also noted that you will be coming" at bounding box center [450, 292] width 277 height 13
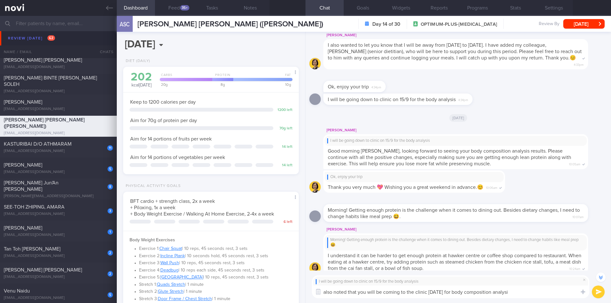
type textarea "also noted that you will be coming to the clinic [DATE] for body composition an…"
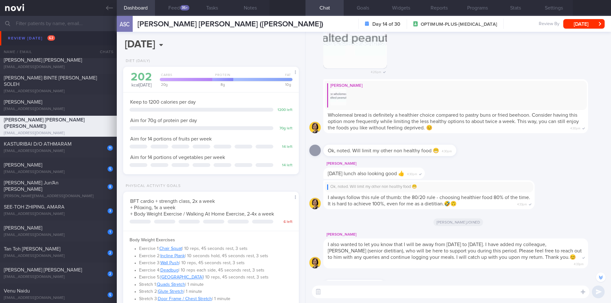
scroll to position [-286, 0]
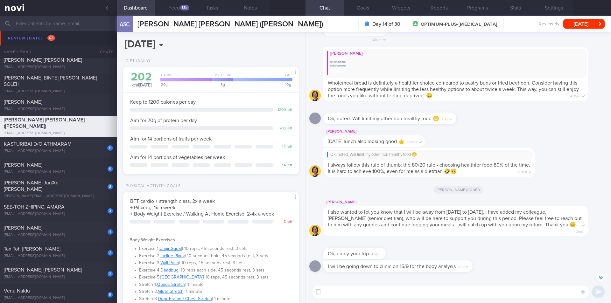
click at [378, 75] on div "[PERSON_NAME]" at bounding box center [455, 63] width 262 height 29
click at [339, 73] on img at bounding box center [338, 65] width 16 height 16
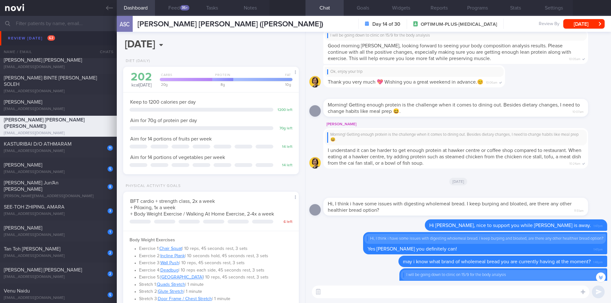
scroll to position [0, 0]
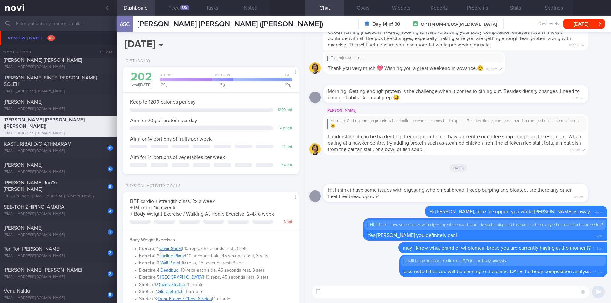
click at [351, 280] on textarea at bounding box center [450, 292] width 277 height 13
paste textarea "[URL][DOMAIN_NAME]"
type textarea "there are two you can try, one is the softmeal bread [URL][DOMAIN_NAME]"
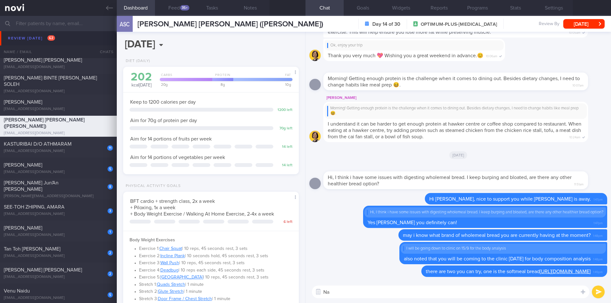
type textarea "N"
click at [539, 272] on link "[URL][DOMAIN_NAME]" at bounding box center [564, 271] width 51 height 5
click at [421, 280] on textarea "another could be a sourdough bread" at bounding box center [450, 292] width 277 height 13
paste textarea "[URL][DOMAIN_NAME][PERSON_NAME]"
type textarea "another could be a sourdough bread - [URL][DOMAIN_NAME][PERSON_NAME]"
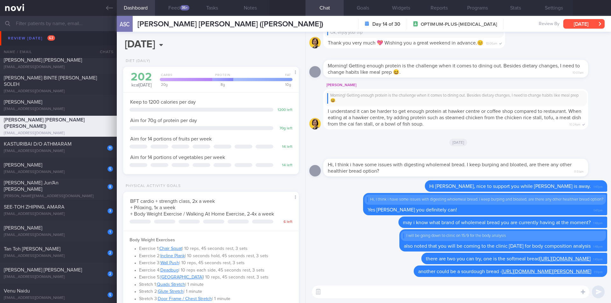
click at [557, 21] on button "[DATE]" at bounding box center [583, 24] width 41 height 10
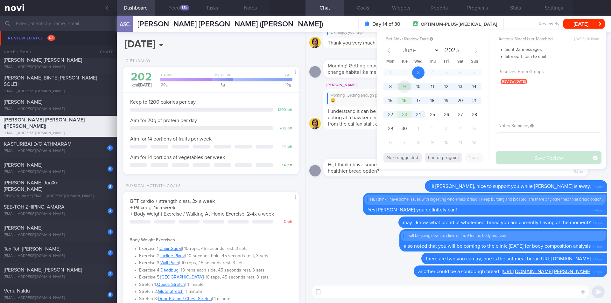
click at [403, 87] on span "9" at bounding box center [404, 86] width 12 height 12
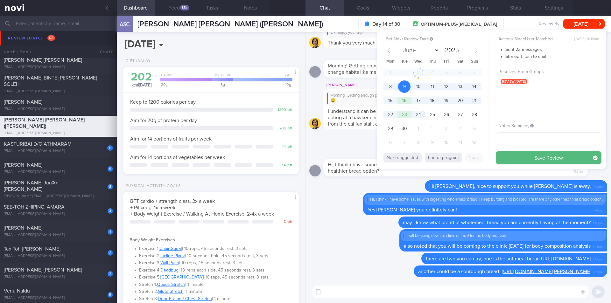
click at [519, 164] on div "Set Next Review Date [DATE] June July August September October November [DATE] …" at bounding box center [491, 99] width 229 height 139
click at [521, 156] on button "Save Review" at bounding box center [548, 157] width 106 height 13
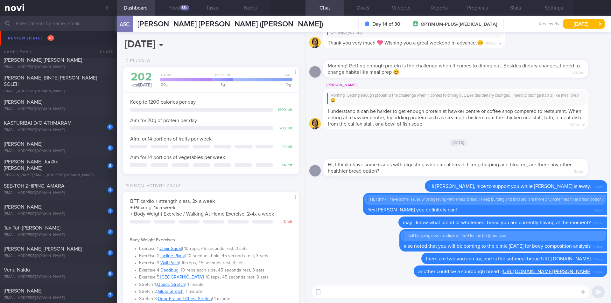
click at [62, 23] on input "text" at bounding box center [305, 23] width 611 height 15
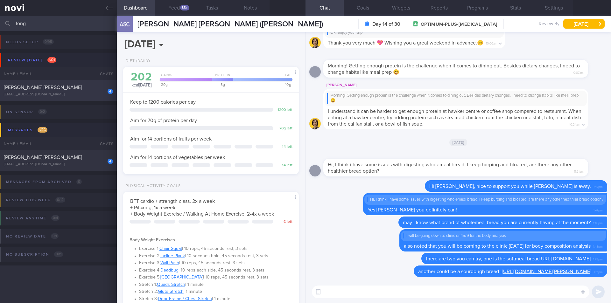
type input "long"
click at [64, 91] on div "4 [PERSON_NAME] [PERSON_NAME] [EMAIL_ADDRESS][DOMAIN_NAME]" at bounding box center [58, 90] width 117 height 13
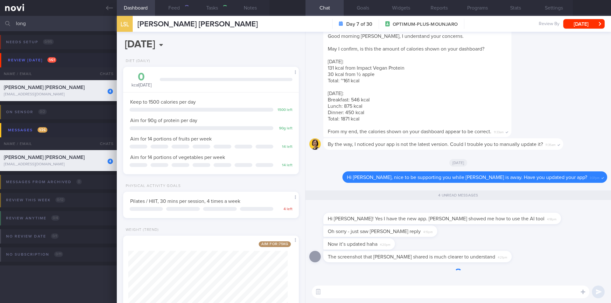
scroll to position [89, 160]
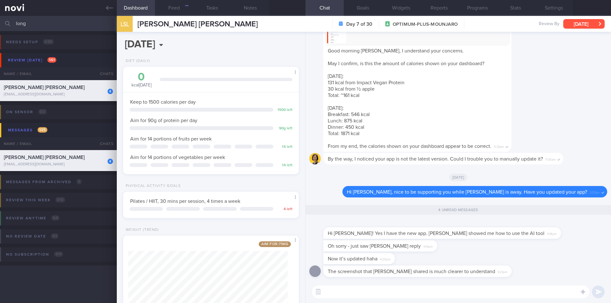
click at [557, 25] on button "[DATE]" at bounding box center [583, 24] width 41 height 10
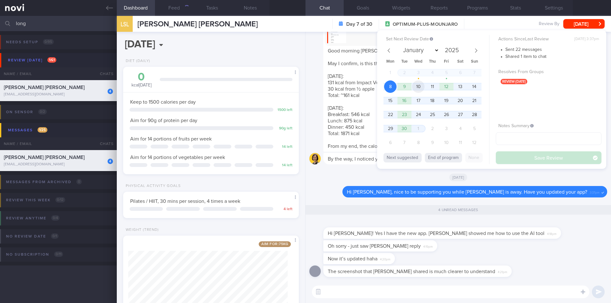
click at [419, 87] on span "10" at bounding box center [418, 86] width 12 height 12
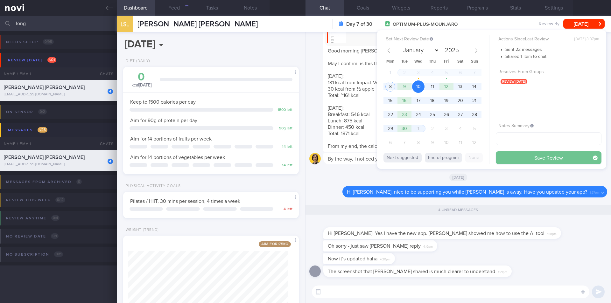
click at [522, 158] on button "Save Review" at bounding box center [548, 157] width 106 height 13
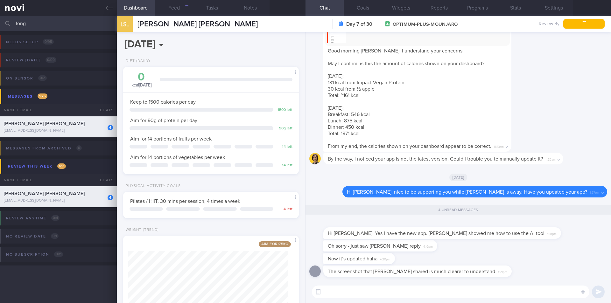
click at [423, 280] on textarea at bounding box center [450, 292] width 277 height 13
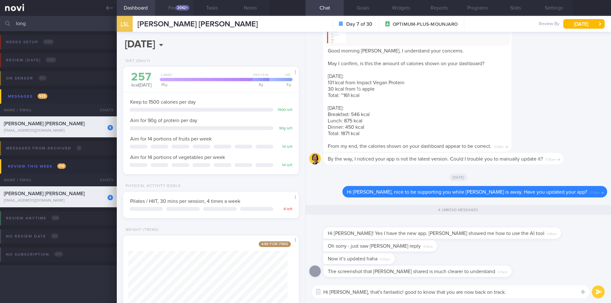
type textarea "Hi [PERSON_NAME], that's fantastic! good to know that you are now back on track."
click at [171, 9] on button "Feed 2042+" at bounding box center [174, 8] width 38 height 16
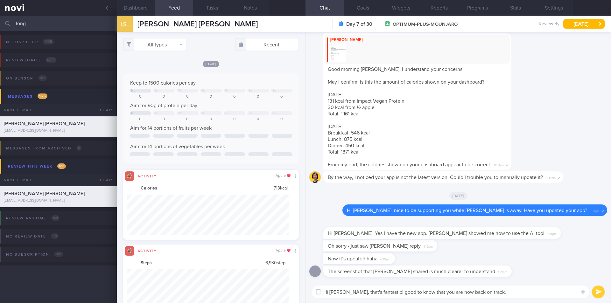
scroll to position [40, 163]
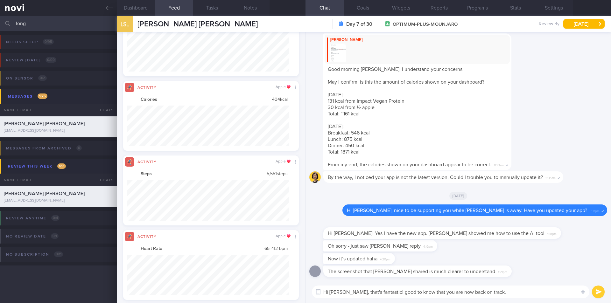
click at [557, 280] on button "submit" at bounding box center [598, 292] width 13 height 13
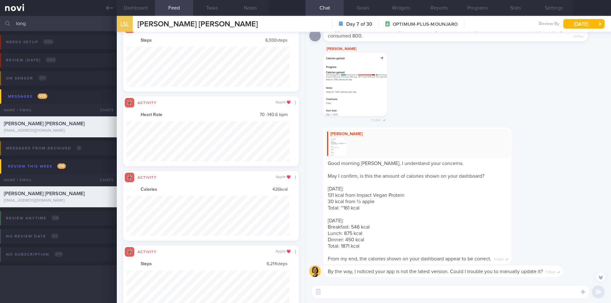
click at [354, 89] on button "button" at bounding box center [355, 85] width 64 height 64
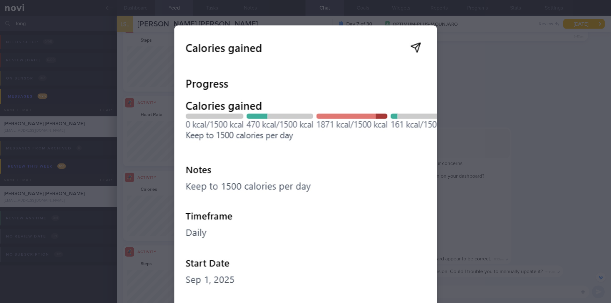
click at [486, 116] on div at bounding box center [305, 151] width 611 height 303
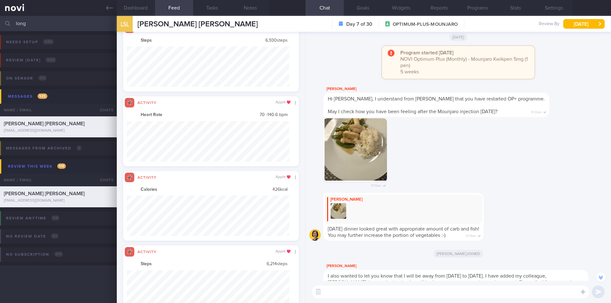
click at [343, 148] on button "button" at bounding box center [355, 150] width 64 height 64
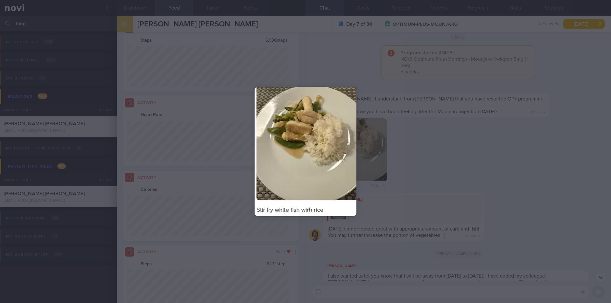
click at [436, 162] on div at bounding box center [305, 151] width 611 height 303
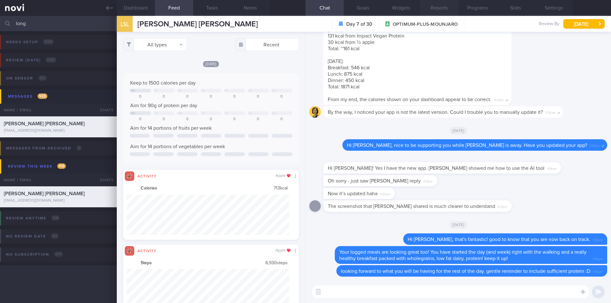
scroll to position [0, 0]
click at [40, 27] on input "long" at bounding box center [305, 23] width 611 height 15
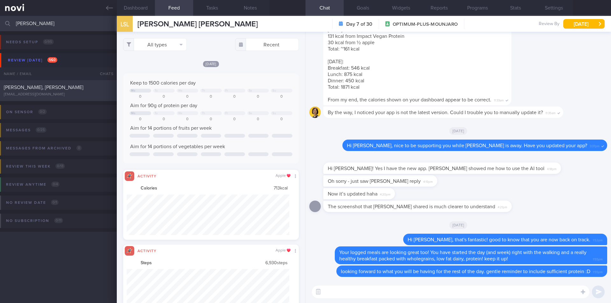
type input "[PERSON_NAME]"
click at [59, 91] on div "[PERSON_NAME], [PERSON_NAME] [EMAIL_ADDRESS][DOMAIN_NAME]" at bounding box center [58, 90] width 117 height 13
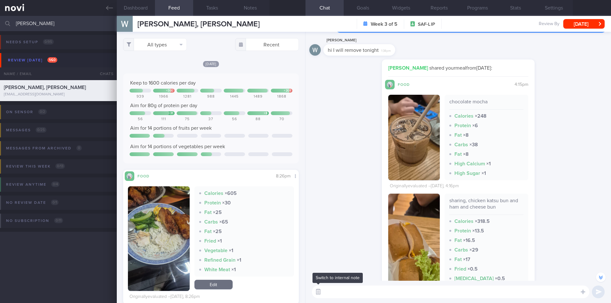
click at [319, 280] on button "button" at bounding box center [317, 291] width 11 height 11
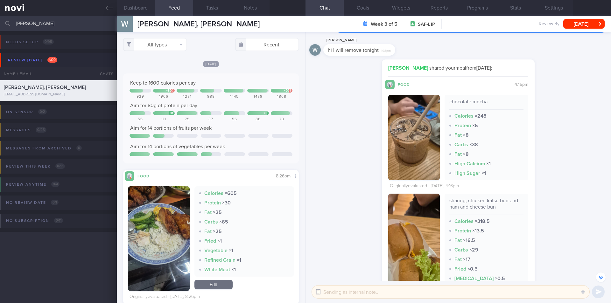
click at [316, 280] on button "button" at bounding box center [317, 291] width 11 height 11
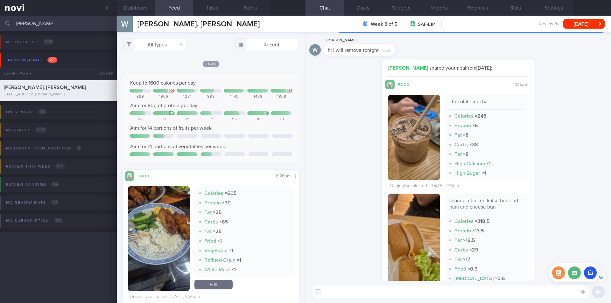
click at [557, 280] on icon at bounding box center [582, 292] width 4 height 4
click at [557, 274] on label at bounding box center [574, 272] width 13 height 13
click at [0, 0] on input "file" at bounding box center [0, 0] width 0 height 0
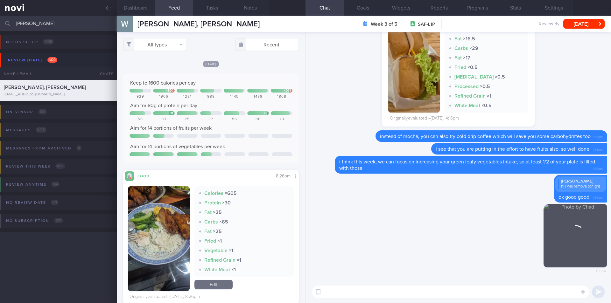
click at [438, 280] on textarea at bounding box center [450, 292] width 277 height 13
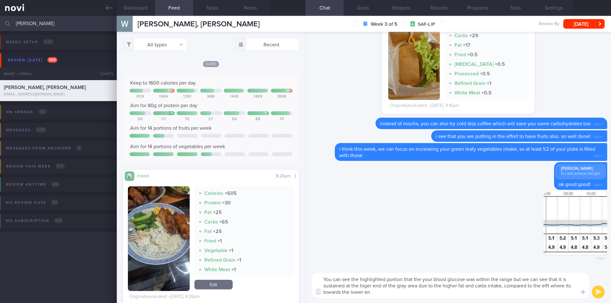
type textarea "You can see the highlighted portion that the your blood glucose was within the …"
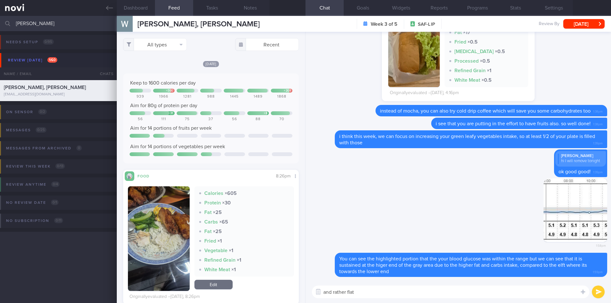
type textarea "and rather flat"
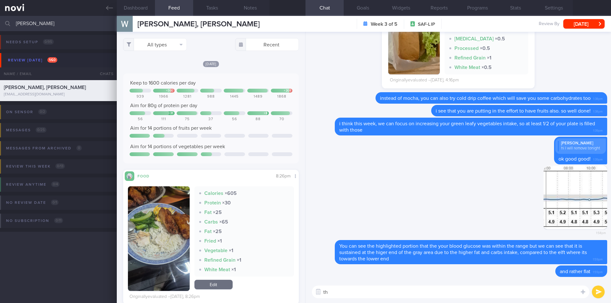
type textarea "t"
click at [108, 8] on icon at bounding box center [109, 7] width 7 height 7
click at [557, 25] on button "[DATE]" at bounding box center [583, 24] width 41 height 10
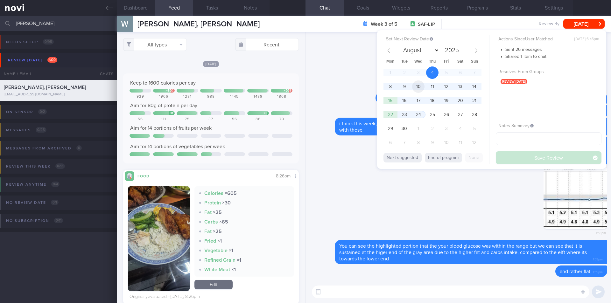
click at [416, 86] on span "10" at bounding box center [418, 86] width 12 height 12
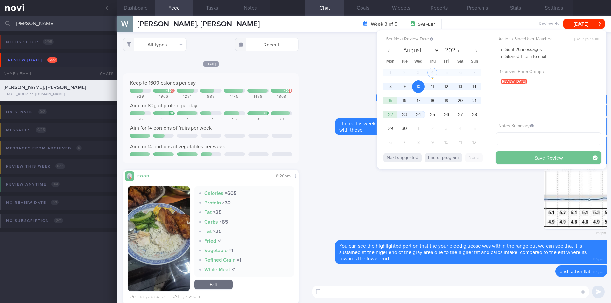
click at [505, 154] on button "Save Review" at bounding box center [548, 157] width 106 height 13
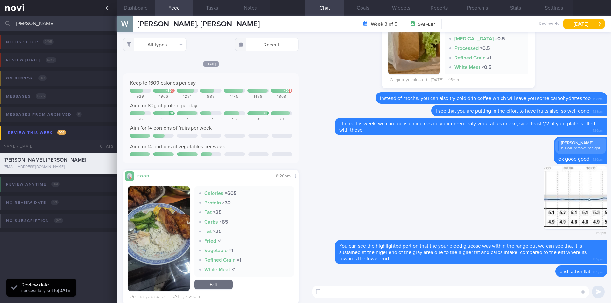
click at [103, 8] on link at bounding box center [58, 8] width 117 height 16
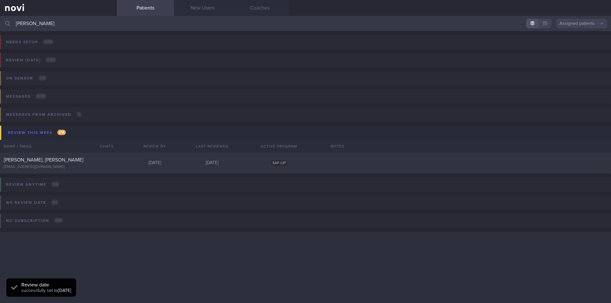
click at [77, 23] on input "[PERSON_NAME]" at bounding box center [305, 23] width 611 height 15
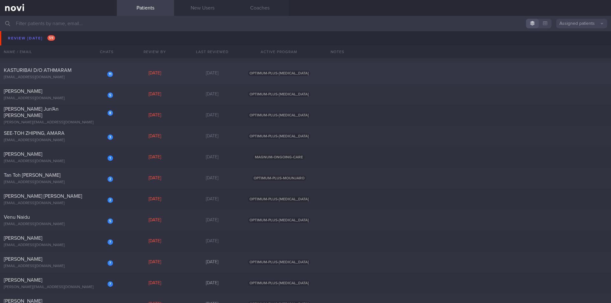
scroll to position [604, 0]
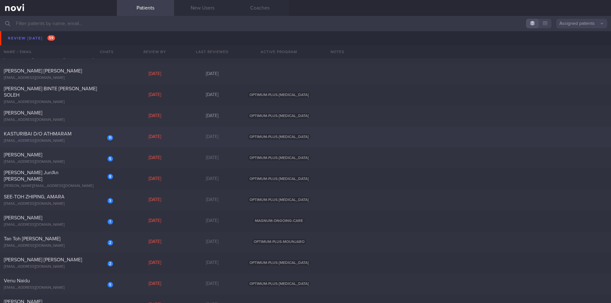
click at [66, 137] on div "11 [PERSON_NAME] D/O [PERSON_NAME] [EMAIL_ADDRESS][DOMAIN_NAME]" at bounding box center [58, 137] width 117 height 13
select select "8"
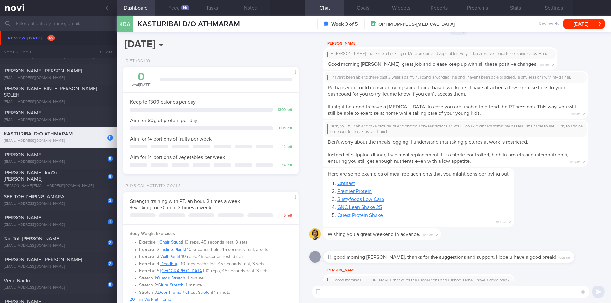
scroll to position [0, 0]
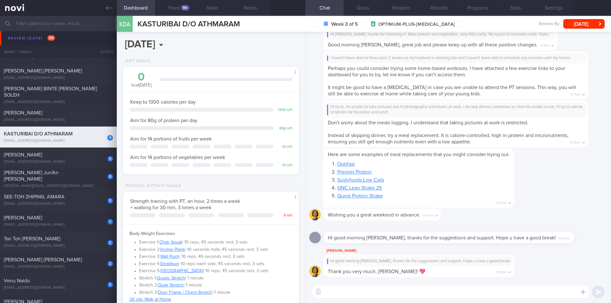
click at [388, 280] on textarea at bounding box center [450, 292] width 277 height 13
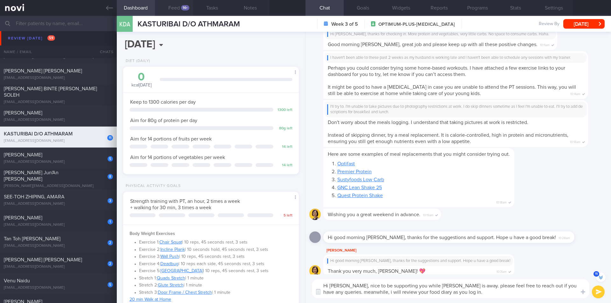
type textarea "Hi [PERSON_NAME], nice to be supporting you while [PERSON_NAME] is away. please…"
click at [172, 8] on button "Feed 14+" at bounding box center [174, 8] width 38 height 16
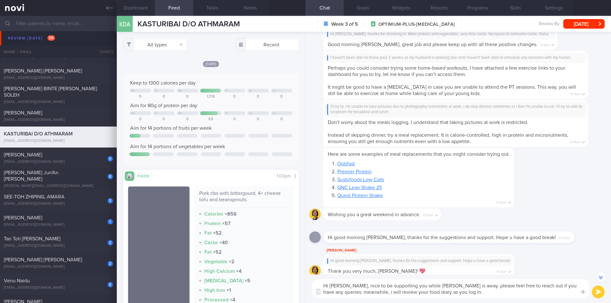
click at [557, 280] on button "submit" at bounding box center [598, 292] width 13 height 13
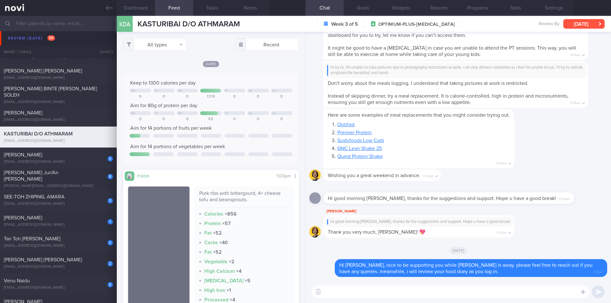
click at [557, 25] on button "[DATE]" at bounding box center [583, 24] width 41 height 10
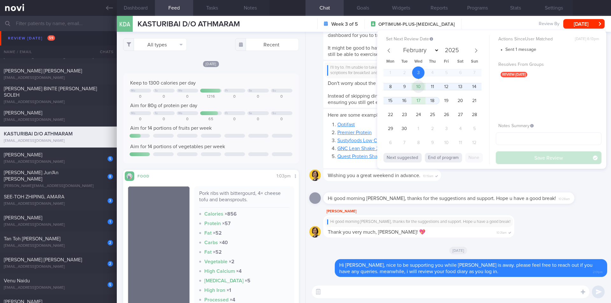
click at [420, 86] on span "10" at bounding box center [418, 86] width 12 height 12
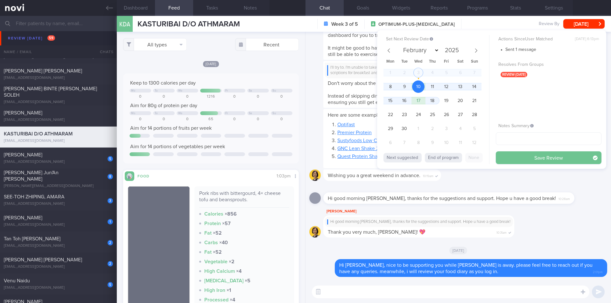
click at [525, 156] on button "Save Review" at bounding box center [548, 157] width 106 height 13
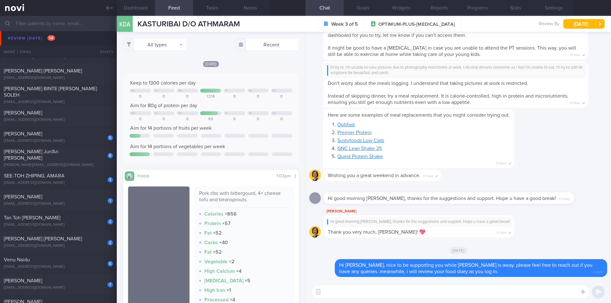
click at [70, 27] on input "text" at bounding box center [305, 23] width 611 height 15
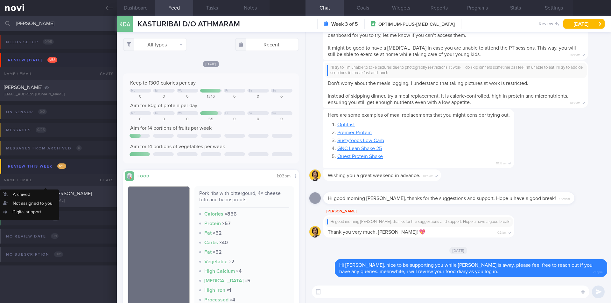
type input "[PERSON_NAME]"
click at [57, 194] on div "[PERSON_NAME] Seh [PERSON_NAME]" at bounding box center [57, 193] width 107 height 6
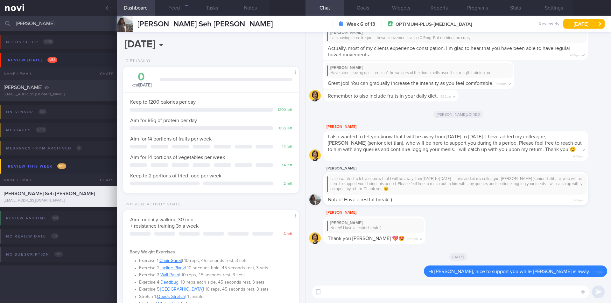
scroll to position [80, 160]
click at [176, 5] on button "Feed 9" at bounding box center [174, 8] width 38 height 16
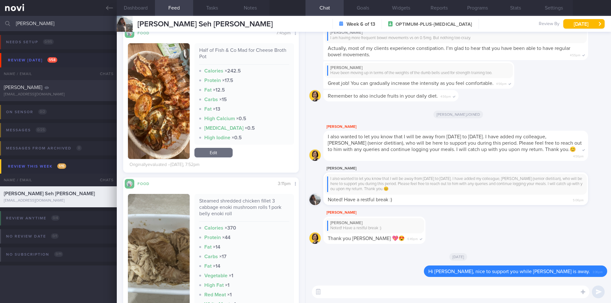
scroll to position [159, 0]
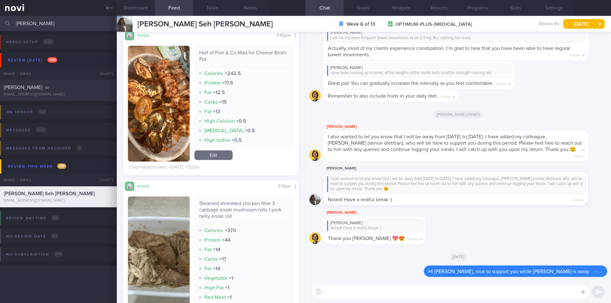
click at [366, 280] on textarea at bounding box center [450, 292] width 277 height 13
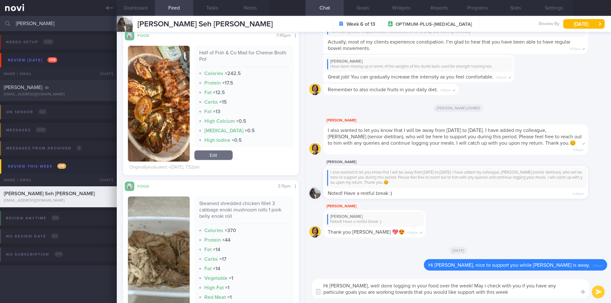
type textarea "Hi [PERSON_NAME], well done logging in your food over the week! May i check wit…"
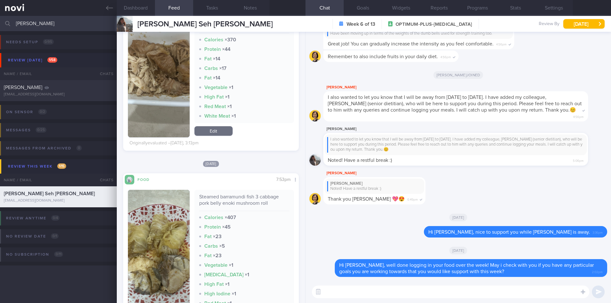
scroll to position [445, 0]
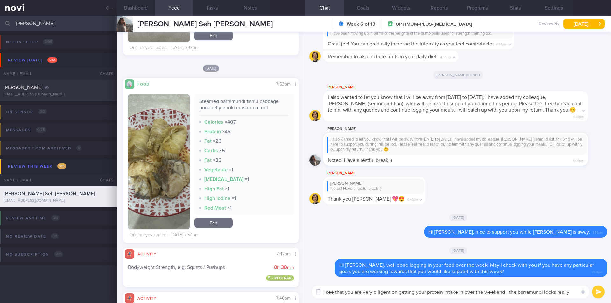
type textarea "I see that you are very diligent on getting your protein intake in over the wee…"
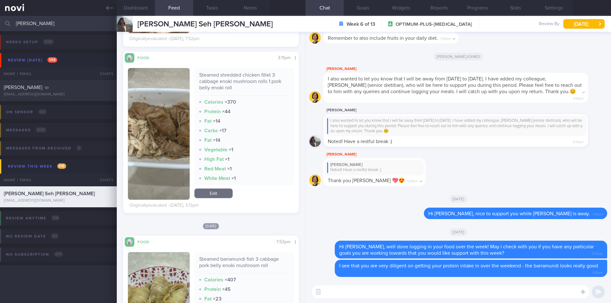
scroll to position [286, 0]
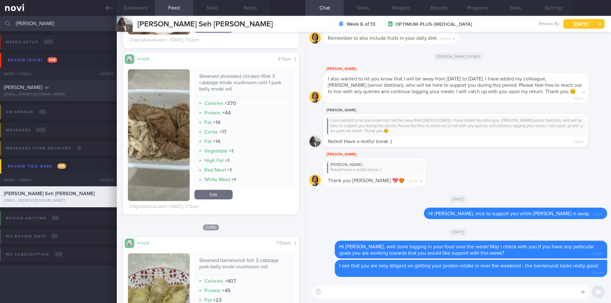
click at [557, 26] on button "[DATE]" at bounding box center [583, 24] width 41 height 10
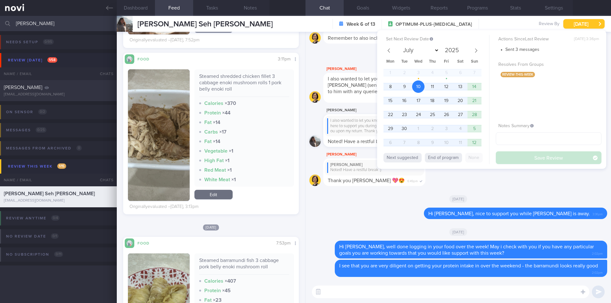
click at [557, 26] on button "[DATE]" at bounding box center [583, 24] width 41 height 10
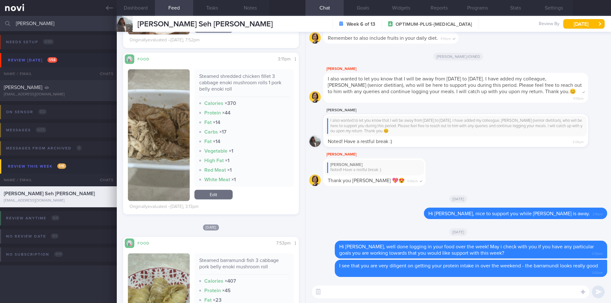
click at [57, 23] on input "[PERSON_NAME]" at bounding box center [305, 23] width 611 height 15
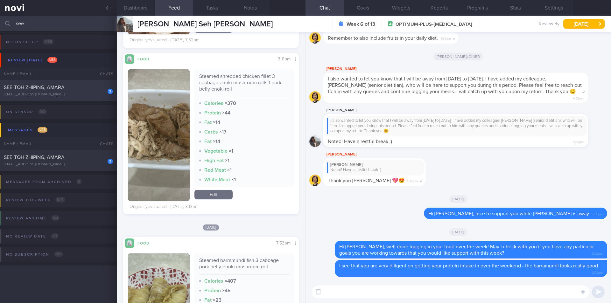
type input "see"
click at [67, 86] on div "SEE-TOH ZHIPING, AMARA" at bounding box center [57, 87] width 107 height 6
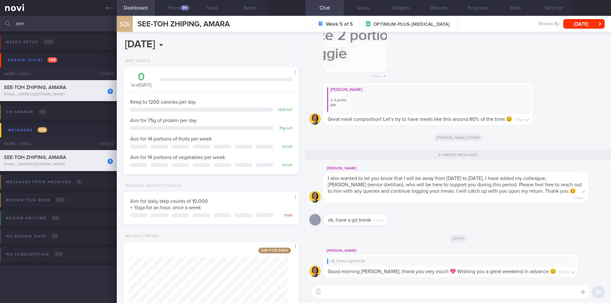
select select "8"
click at [369, 293] on textarea at bounding box center [450, 292] width 277 height 13
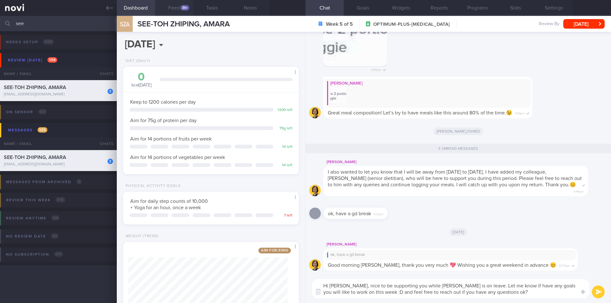
type textarea "Hi Amara, nice to be supporting you while Mee Li is on leave. Let me know if ha…"
click at [171, 6] on button "Feed 34+" at bounding box center [174, 8] width 38 height 16
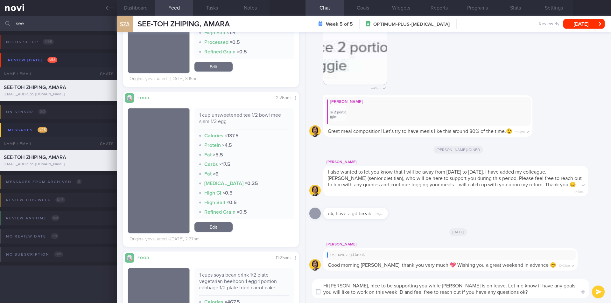
scroll to position [286, 0]
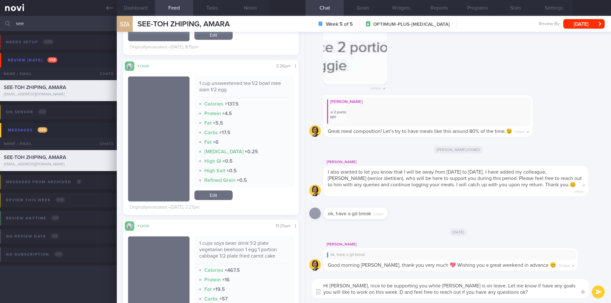
click at [602, 293] on button "submit" at bounding box center [598, 292] width 13 height 13
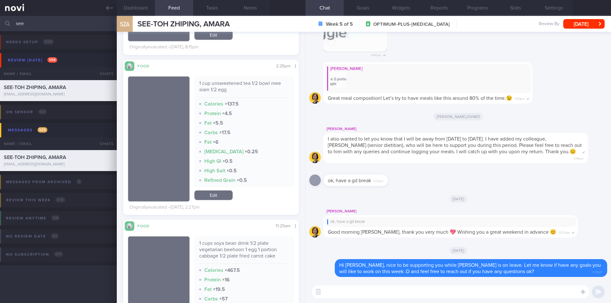
click at [499, 289] on textarea at bounding box center [450, 292] width 277 height 13
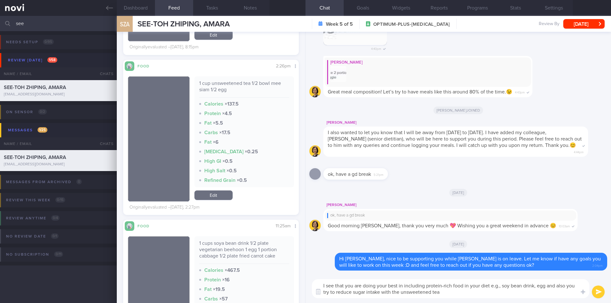
type textarea "I see that you are doing your best in including protein-rich food in your diet …"
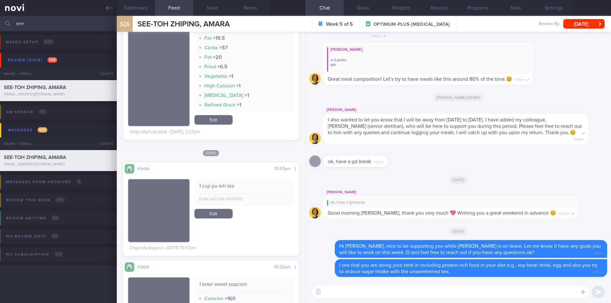
scroll to position [604, 0]
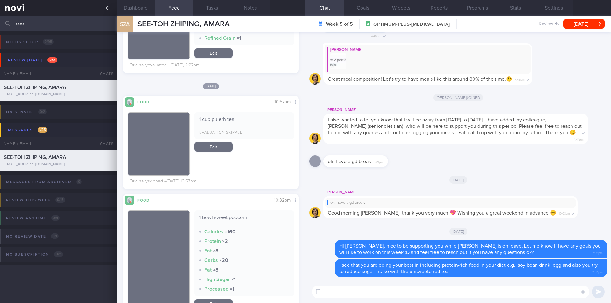
click at [109, 8] on icon at bounding box center [109, 7] width 7 height 7
click at [590, 23] on button "[DATE]" at bounding box center [583, 24] width 41 height 10
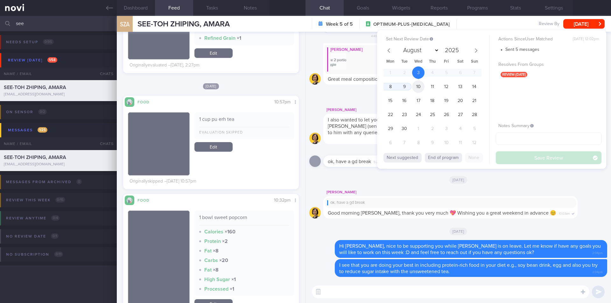
click at [419, 87] on span "10" at bounding box center [418, 86] width 12 height 12
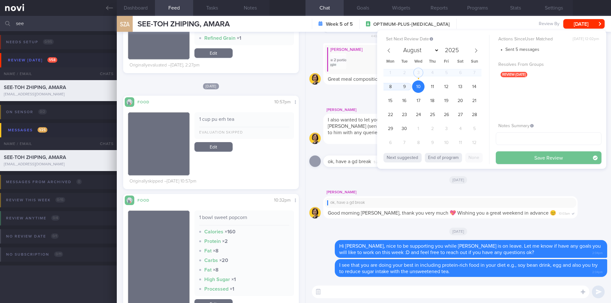
click at [540, 160] on button "Save Review" at bounding box center [548, 157] width 106 height 13
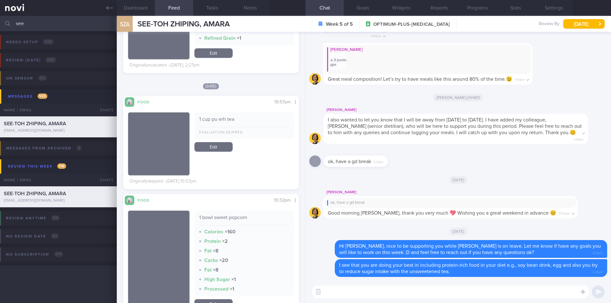
click at [64, 24] on input "see" at bounding box center [305, 23] width 611 height 15
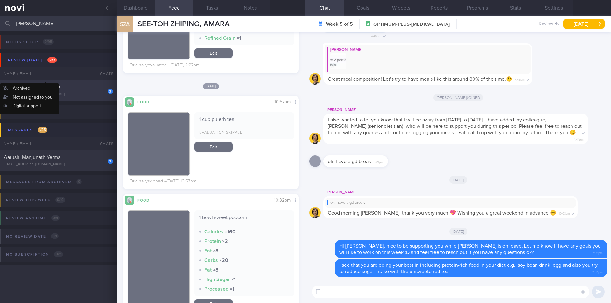
type input "aarushi"
click at [57, 85] on div "Aarushi Manjunath Yermal" at bounding box center [57, 87] width 107 height 6
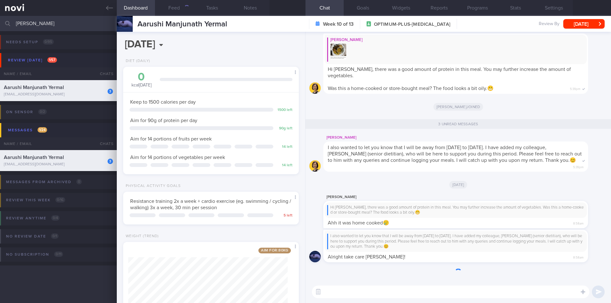
scroll to position [89, 160]
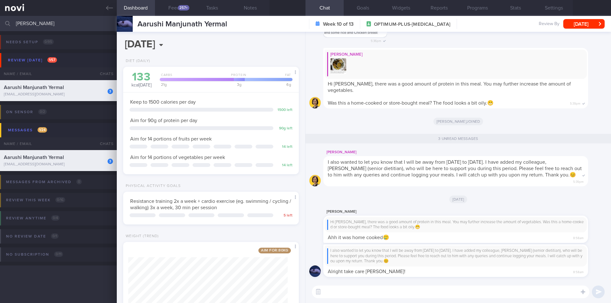
click at [390, 291] on textarea at bounding box center [450, 292] width 277 height 13
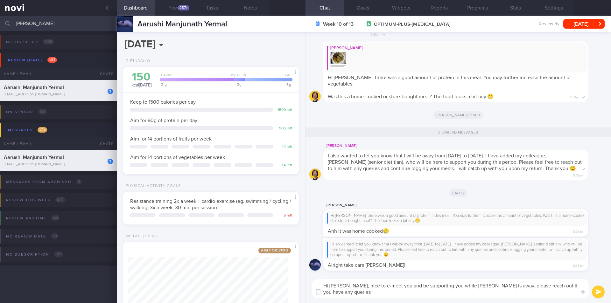
scroll to position [0, 0]
type textarea "Hi Aarushi, nice to e-meet you and be supporting you while Mee Li is away. plea…"
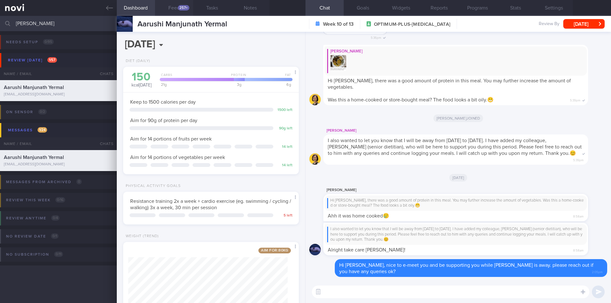
click at [171, 10] on button "Feed 257+" at bounding box center [174, 8] width 38 height 16
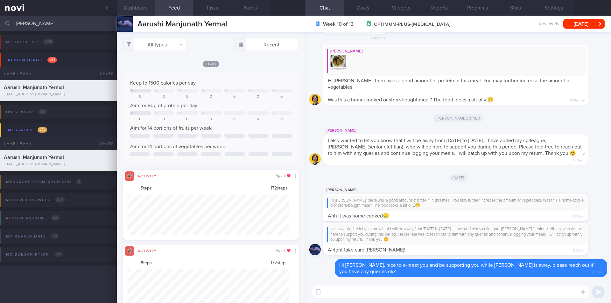
click at [135, 9] on button "Dashboard" at bounding box center [136, 8] width 38 height 16
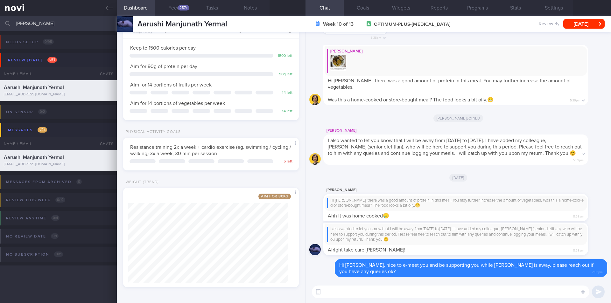
click at [396, 212] on div "Hi Aarushi, there was a good amount of protein in this meal. You may further in…" at bounding box center [455, 208] width 265 height 28
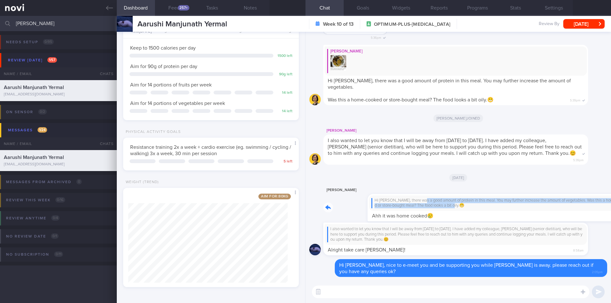
drag, startPoint x: 377, startPoint y: 202, endPoint x: 523, endPoint y: 203, distance: 145.3
click at [523, 203] on div "Aarushi Hi Aarushi, there was a good amount of protein in this meal. You may fu…" at bounding box center [465, 203] width 284 height 35
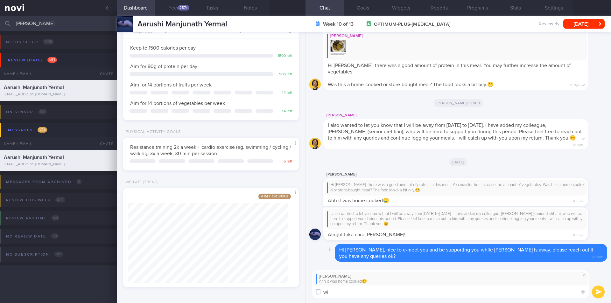
type textarea "w"
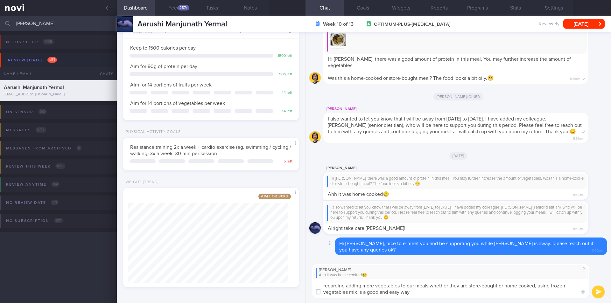
type textarea "regarding adding more vegetables to our meals whether they are store-bought or …"
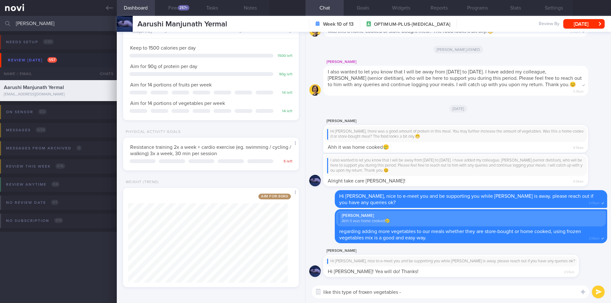
paste textarea "https://www.fairprice.com.sg/product/sunnyfarm-california-mix-1-kg-90139409"
type textarea "like this type of froxen vegetables - https://www.fairprice.com.sg/product/sunn…"
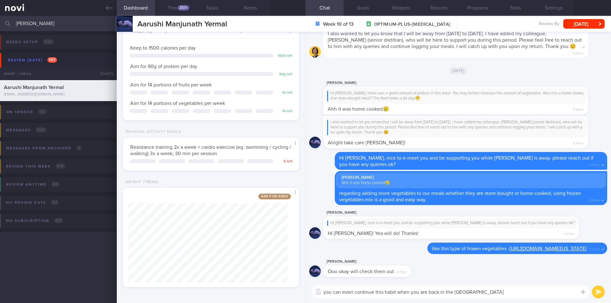
type textarea "you can even continue this habit when you are back in the UK"
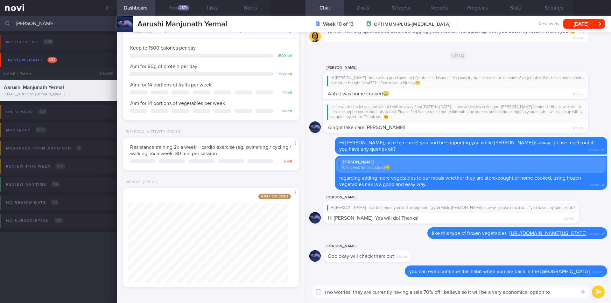
type textarea ":) no worries, they are currently having a sale 70% off i believe so it will be…"
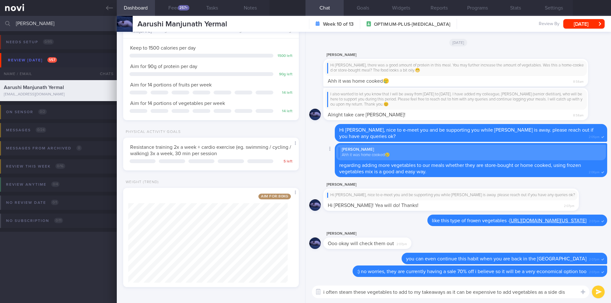
type textarea "i often steam these vegetables to add to my takeaways as it can be expensive to…"
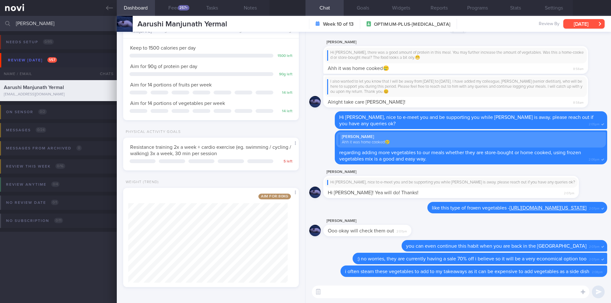
click at [584, 23] on button "[DATE]" at bounding box center [583, 24] width 41 height 10
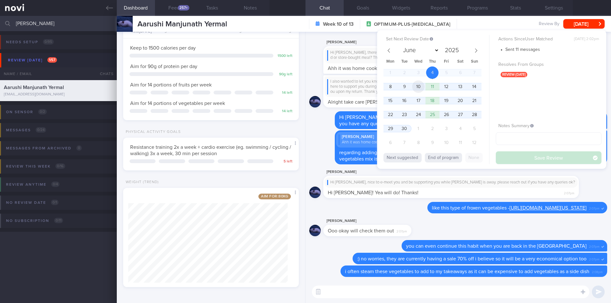
click at [412, 84] on span "10" at bounding box center [418, 86] width 12 height 12
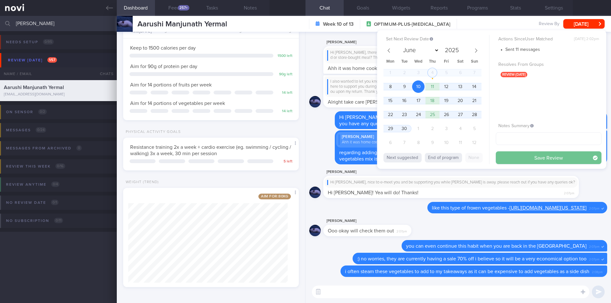
click at [506, 158] on button "Save Review" at bounding box center [548, 157] width 106 height 13
